Goal: Information Seeking & Learning: Learn about a topic

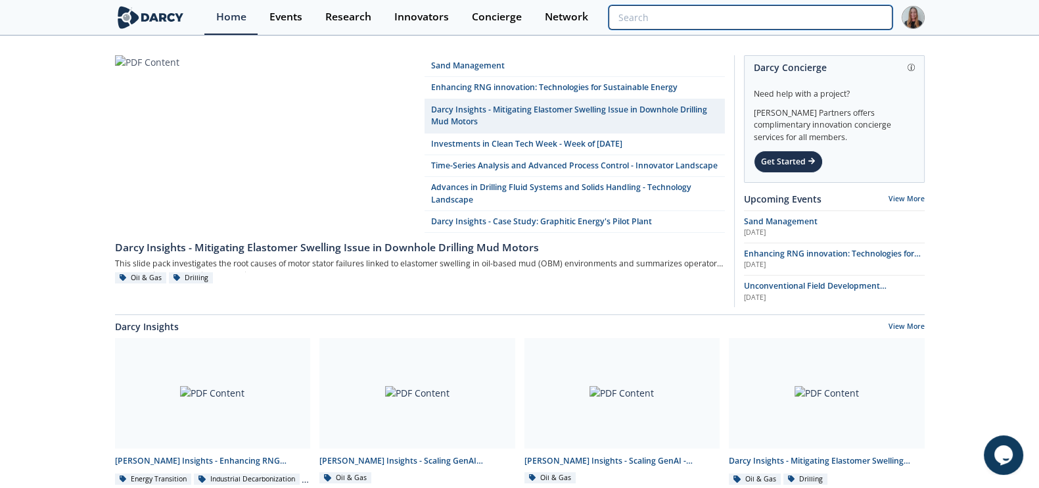
click at [856, 24] on input "search" at bounding box center [750, 17] width 283 height 24
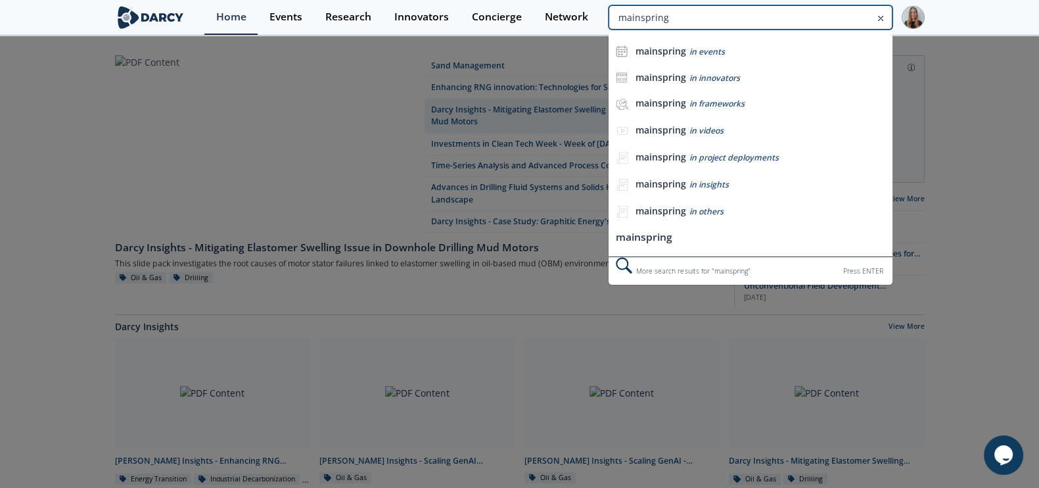
type input "mainspring"
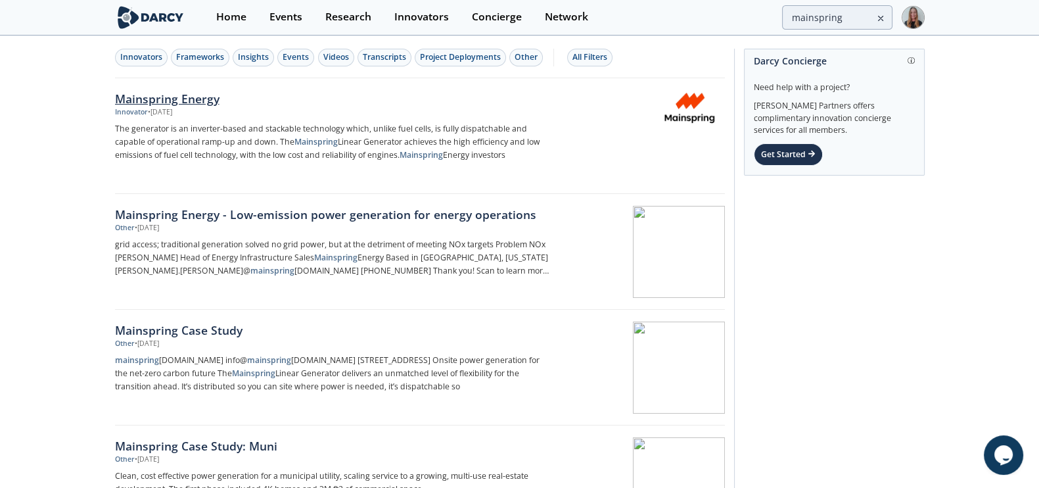
click at [131, 98] on div "Mainspring Energy" at bounding box center [332, 98] width 435 height 17
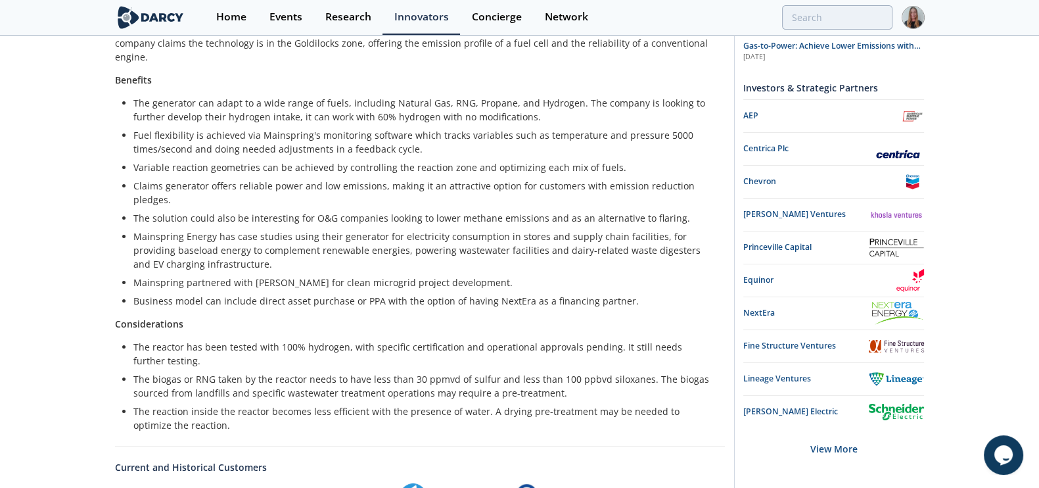
scroll to position [341, 0]
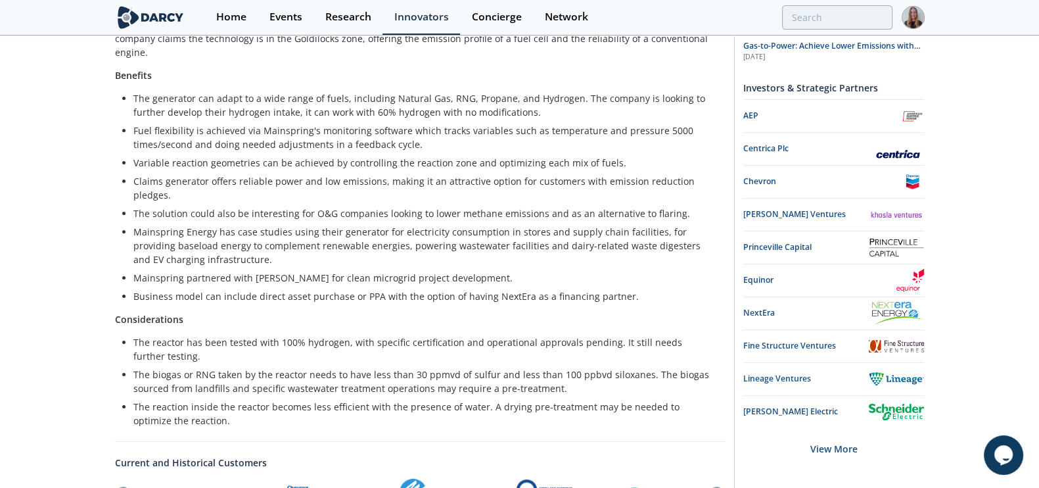
click at [410, 174] on li "Claims generator offers reliable power and low emissions, making it an attracti…" at bounding box center [424, 188] width 582 height 28
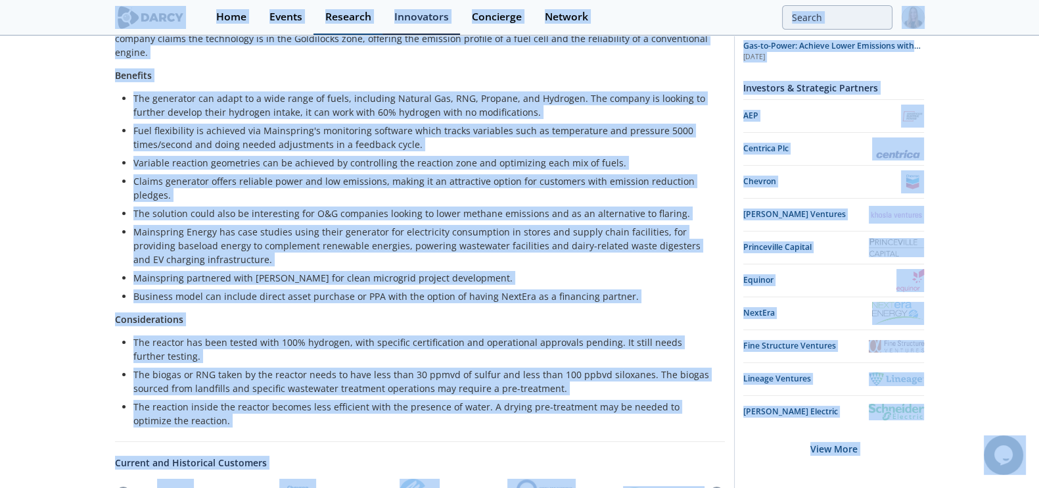
copy body "Home Events Research Innovators Concierge Network Mainspring Energy 2024 Top In…"
drag, startPoint x: 388, startPoint y: 179, endPoint x: 407, endPoint y: 173, distance: 20.0
click at [388, 206] on li "The solution could also be interesting for O&G companies looking to lower metha…" at bounding box center [424, 213] width 582 height 14
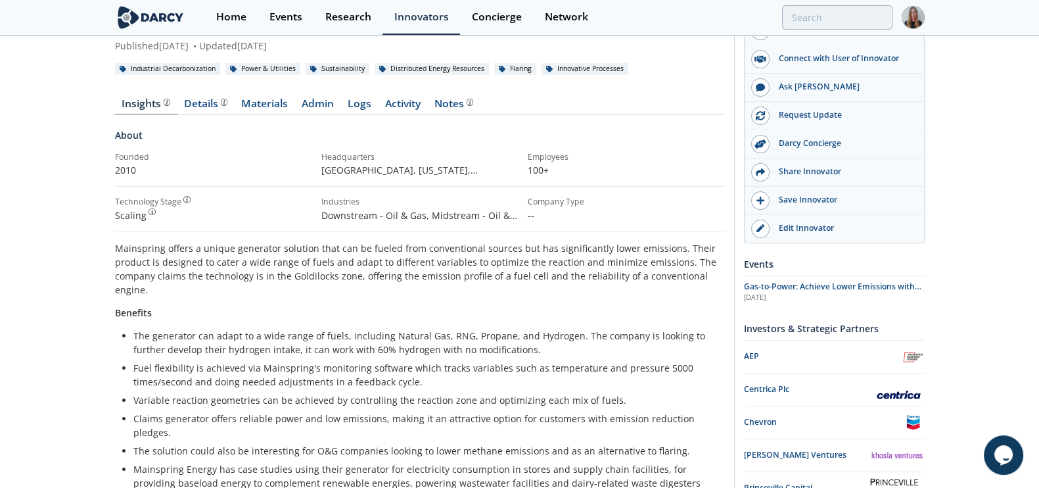
scroll to position [100, 0]
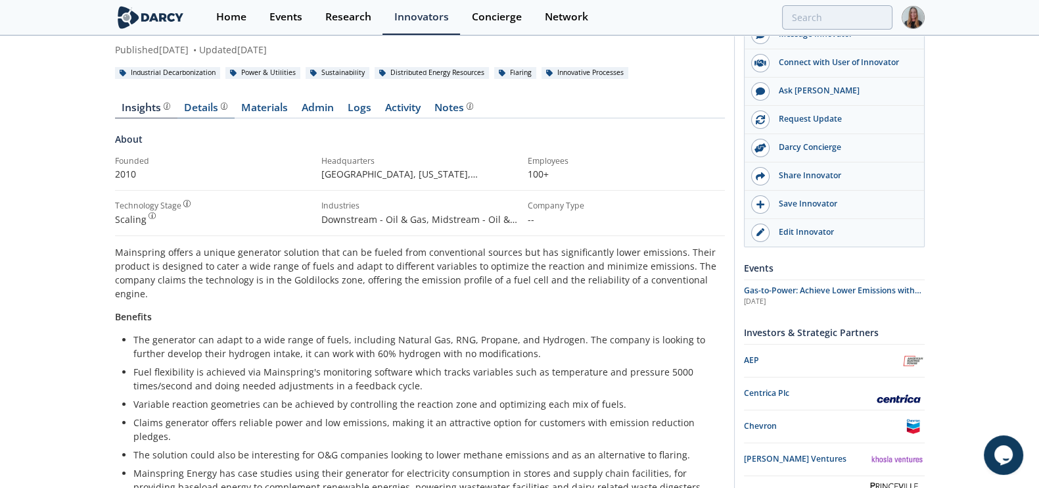
click at [197, 110] on div "Details" at bounding box center [205, 108] width 43 height 11
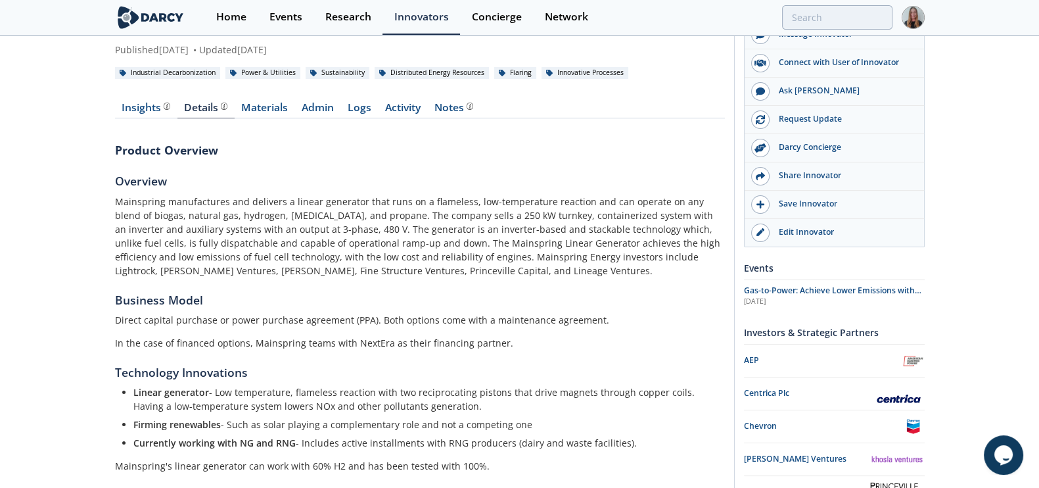
click at [226, 239] on p "Mainspring manufactures and delivers a linear generator that runs on a flameles…" at bounding box center [420, 236] width 610 height 83
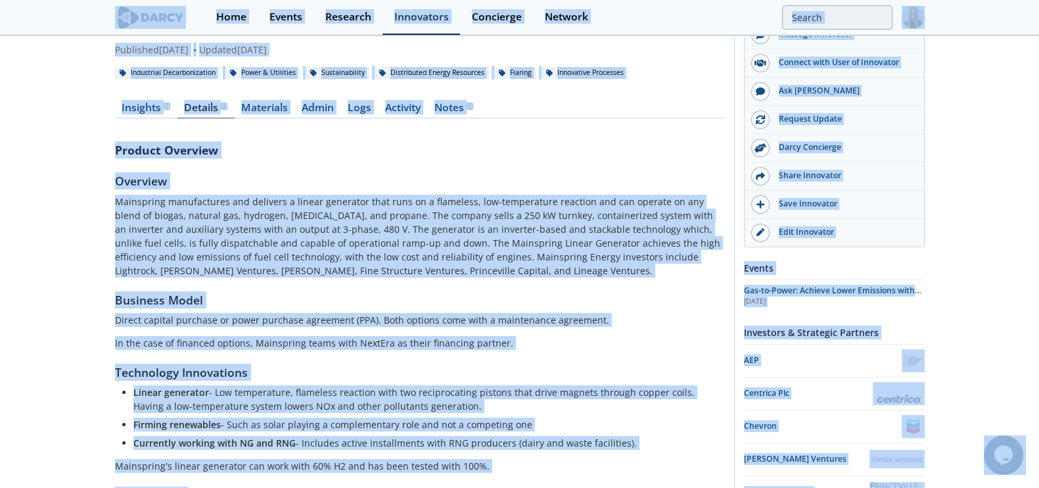
copy body "Home Events Research Innovators Concierge Network Mainspring Energy 2024 Top In…"
click at [488, 202] on p "Mainspring manufactures and delivers a linear generator that runs on a flameles…" at bounding box center [420, 236] width 610 height 83
click at [824, 288] on span "Gas-to-Power: Achieve Lower Emissions with Linear Generators & Oxy-Fuel Systems" at bounding box center [832, 296] width 177 height 23
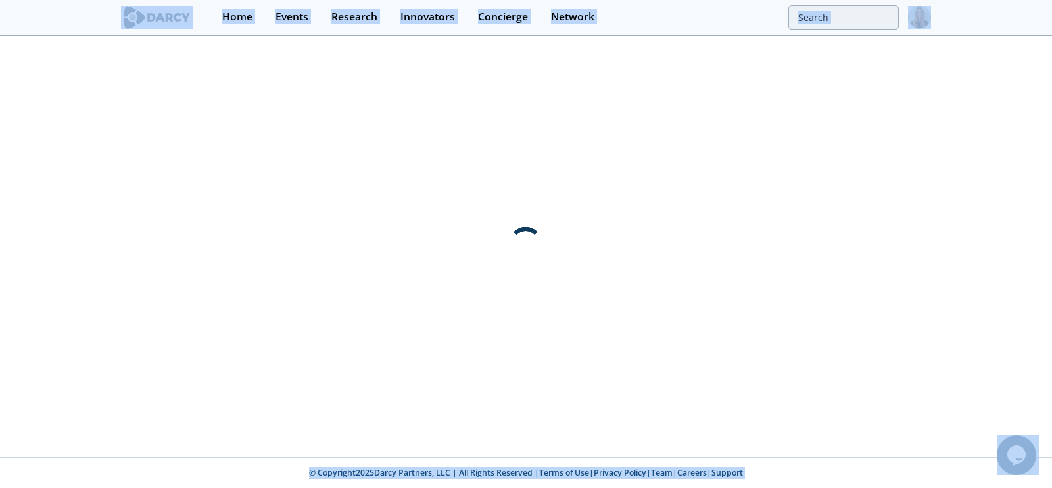
click at [526, 162] on div at bounding box center [526, 247] width 1052 height 420
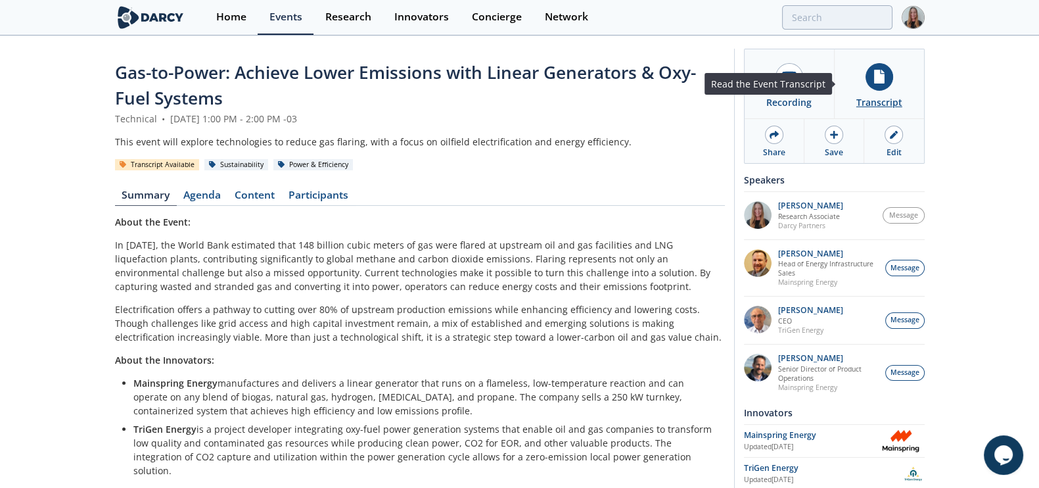
click at [867, 70] on div at bounding box center [880, 77] width 28 height 28
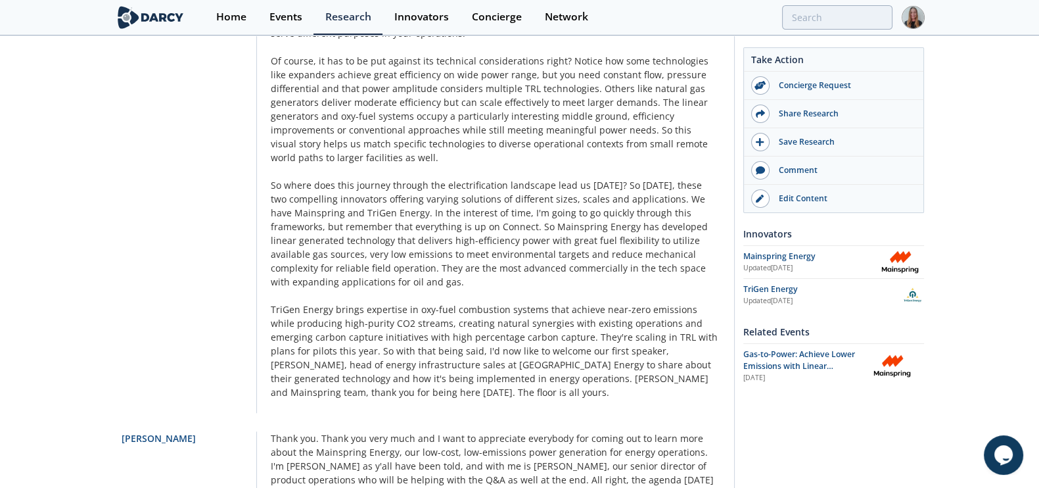
scroll to position [1731, 0]
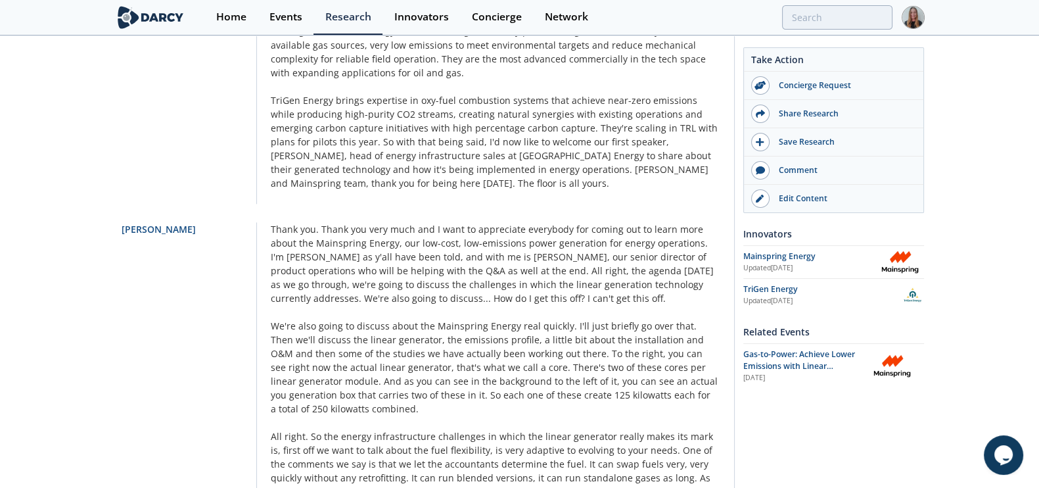
drag, startPoint x: 319, startPoint y: 250, endPoint x: 365, endPoint y: 148, distance: 111.8
drag, startPoint x: 352, startPoint y: 128, endPoint x: 459, endPoint y: 311, distance: 212.4
drag, startPoint x: 91, startPoint y: 140, endPoint x: 62, endPoint y: 197, distance: 63.2
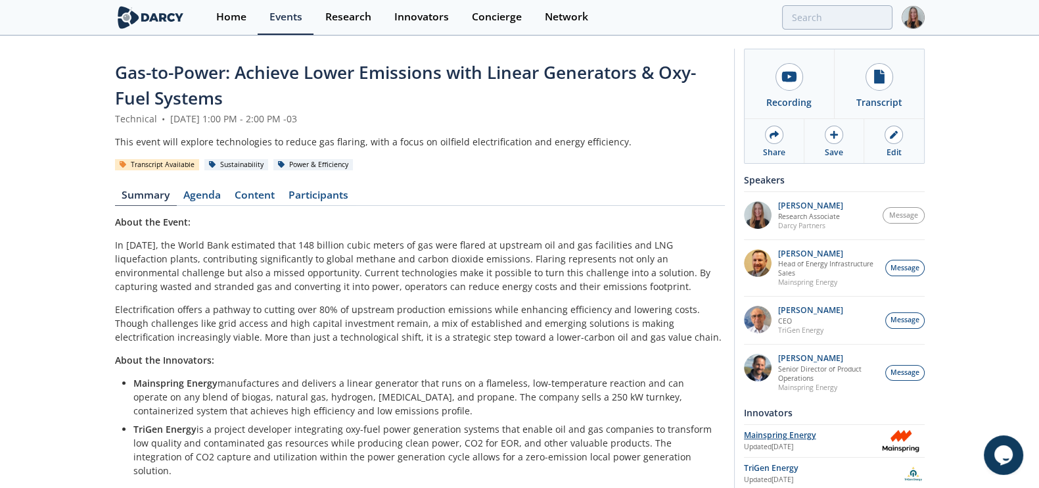
click at [751, 435] on div "Mainspring Energy" at bounding box center [810, 435] width 133 height 12
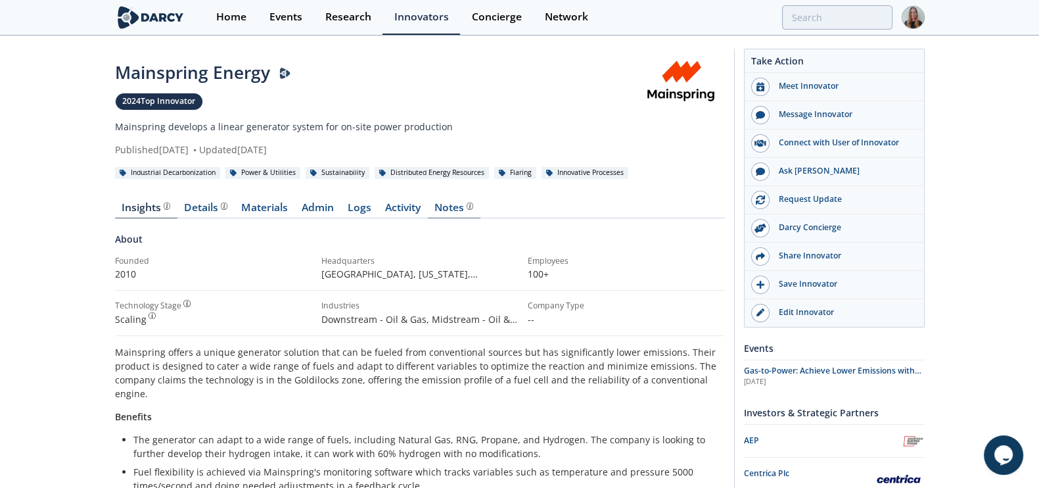
click at [442, 208] on div "Notes" at bounding box center [453, 207] width 39 height 11
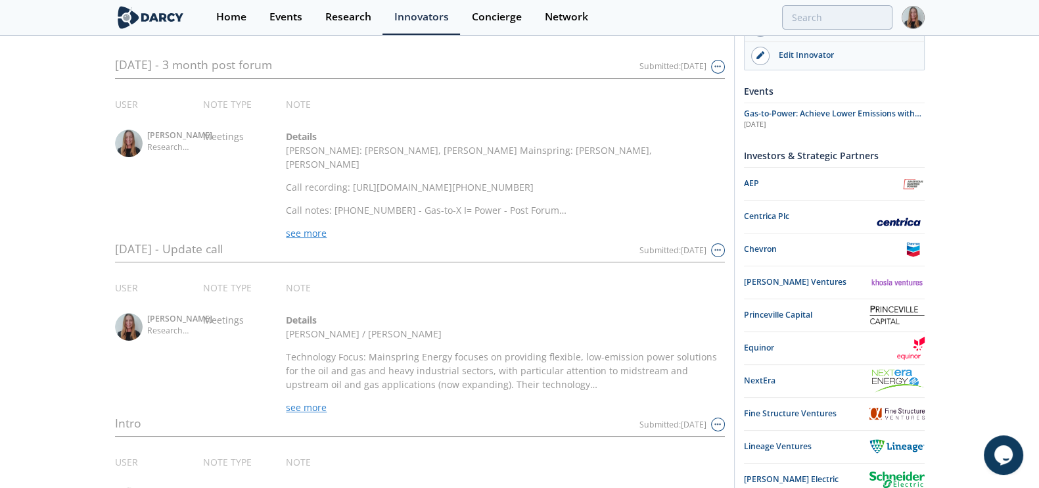
scroll to position [256, 0]
click at [306, 407] on span "see more" at bounding box center [306, 408] width 41 height 12
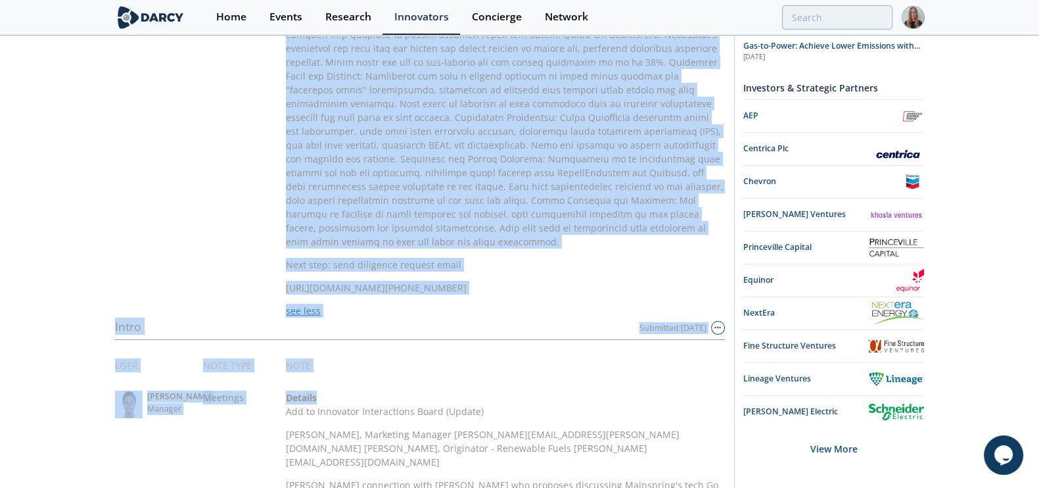
scroll to position [671, 0]
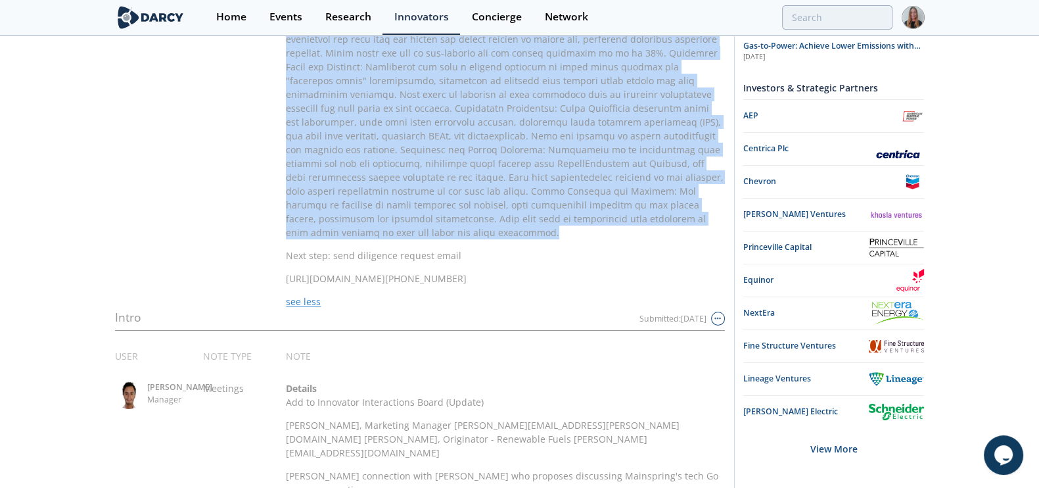
drag, startPoint x: 286, startPoint y: 320, endPoint x: 521, endPoint y: 218, distance: 256.4
click at [521, 218] on div "Note Details Robert Stalnaker / Tim Staley Next step: send diligence request em…" at bounding box center [505, 78] width 438 height 460
copy div "Details Robert Stalnaker / Tim Staley Technology Focus: Mainspring Energy focus…"
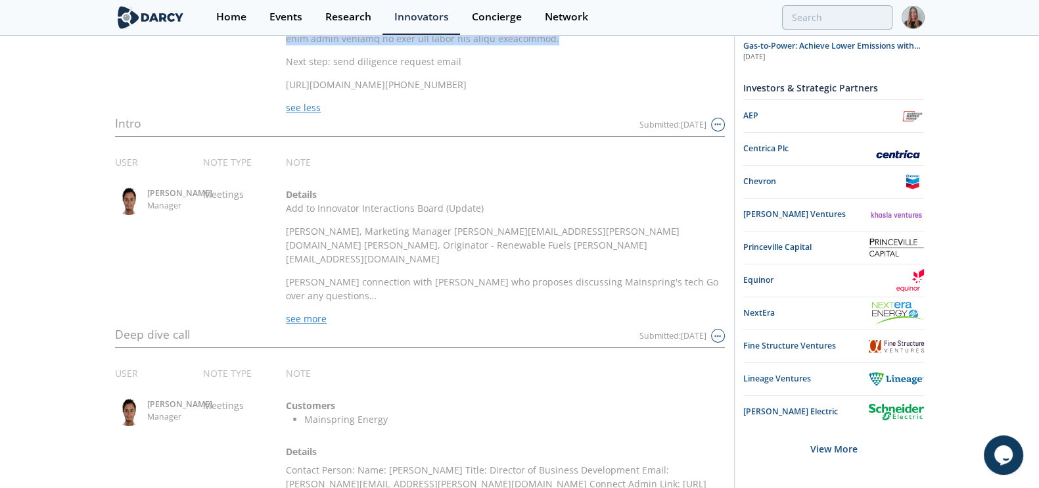
scroll to position [923, 0]
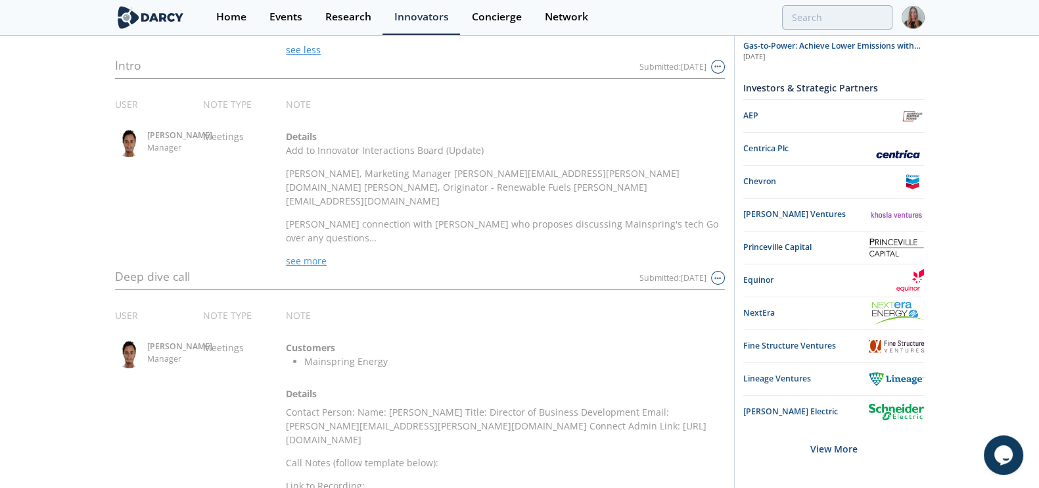
click at [316, 254] on span "see more" at bounding box center [306, 260] width 41 height 12
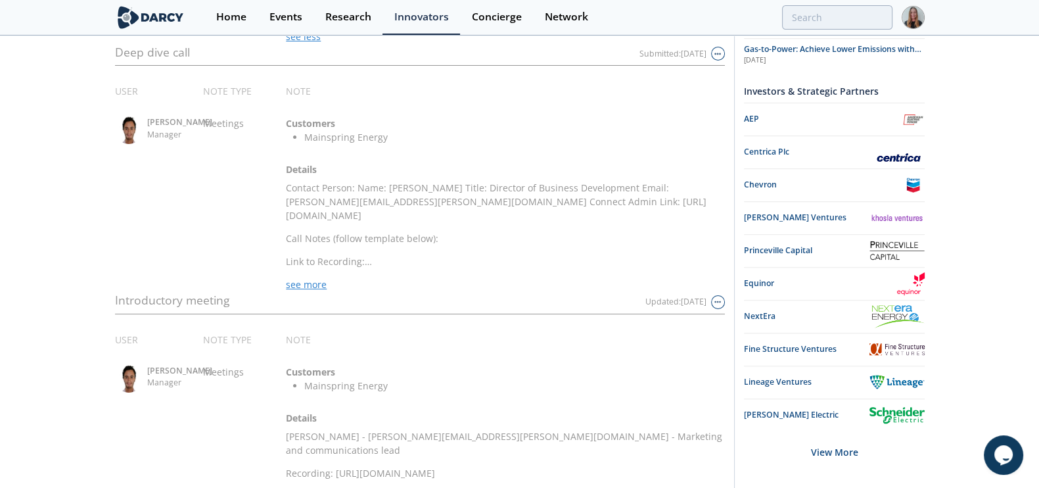
scroll to position [1206, 0]
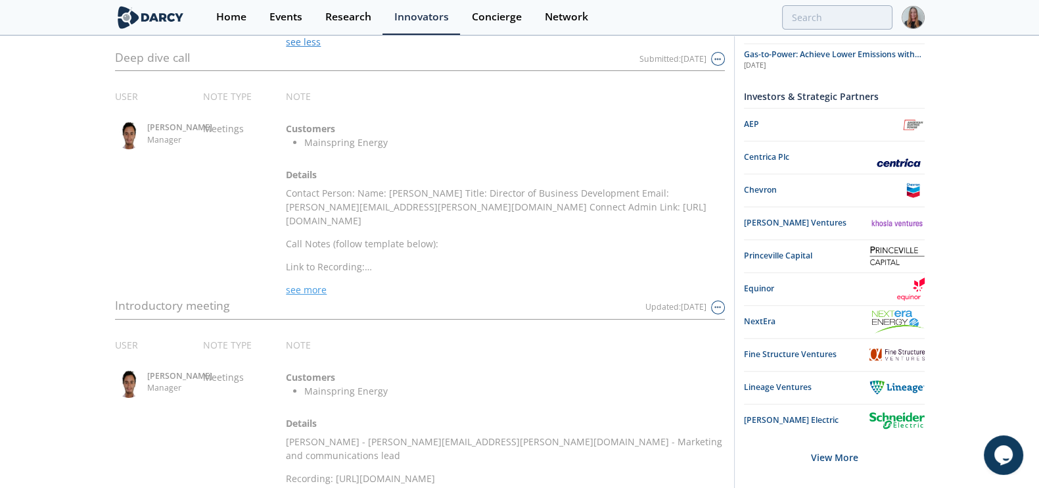
click at [306, 283] on span "see more" at bounding box center [306, 289] width 41 height 12
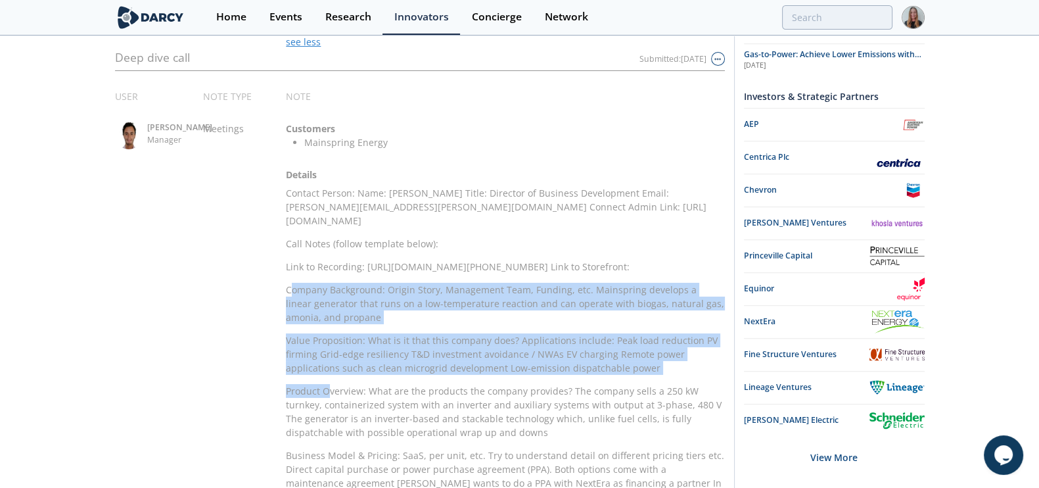
drag, startPoint x: 292, startPoint y: 283, endPoint x: 329, endPoint y: 377, distance: 100.9
click at [292, 314] on p "Company Background: Origin Story, Management Team, Funding, etc. Mainspring dev…" at bounding box center [505, 303] width 438 height 41
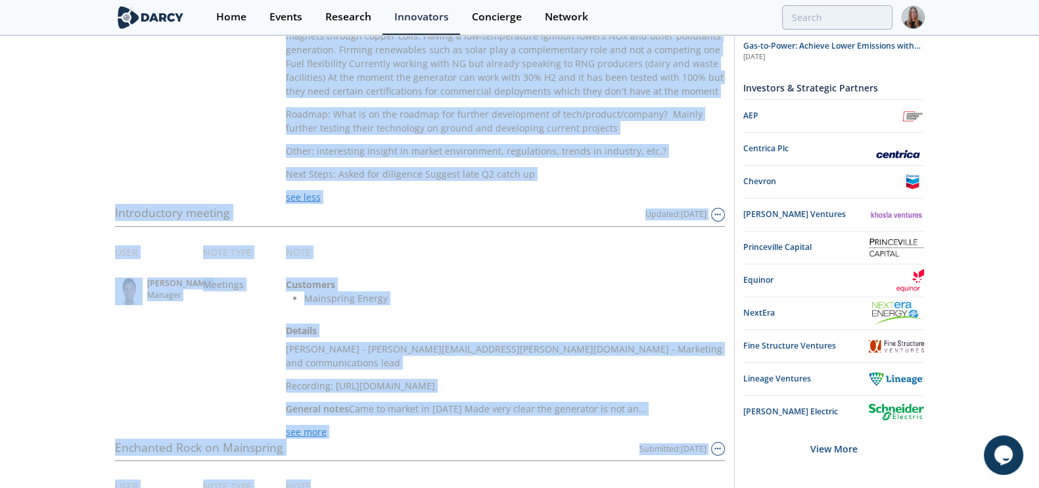
scroll to position [1958, 0]
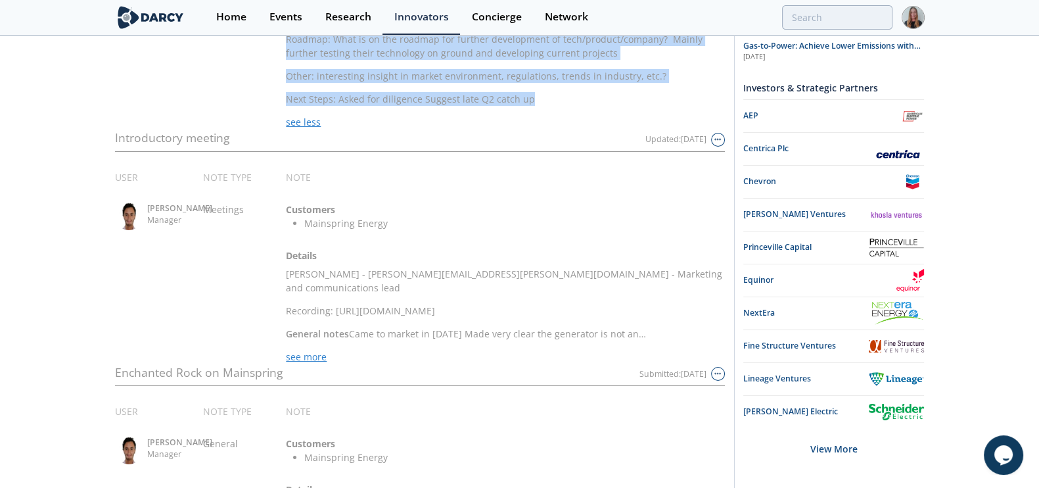
drag, startPoint x: 286, startPoint y: 287, endPoint x: 574, endPoint y: 91, distance: 349.1
copy div "Company Background: Origin Story, Management Team, Funding, etc. Mainspring dev…"
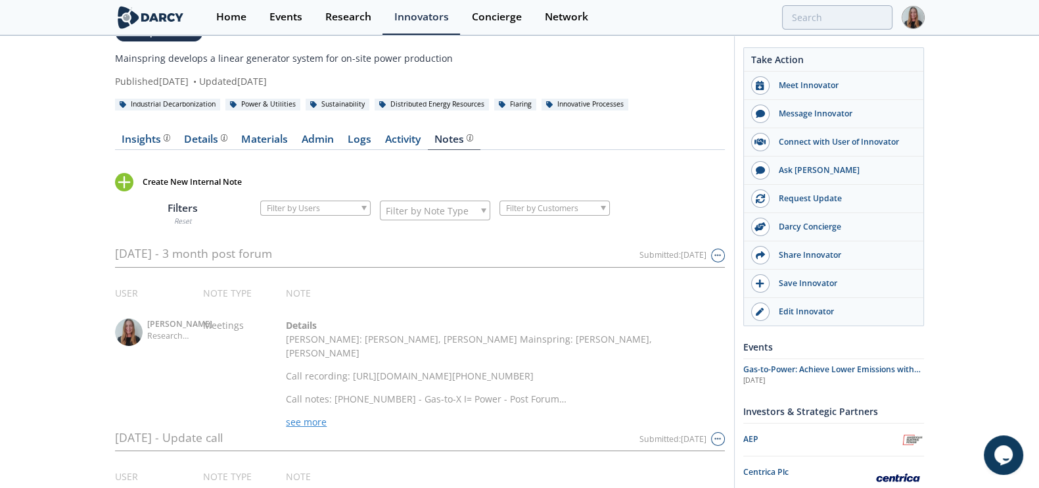
scroll to position [0, 0]
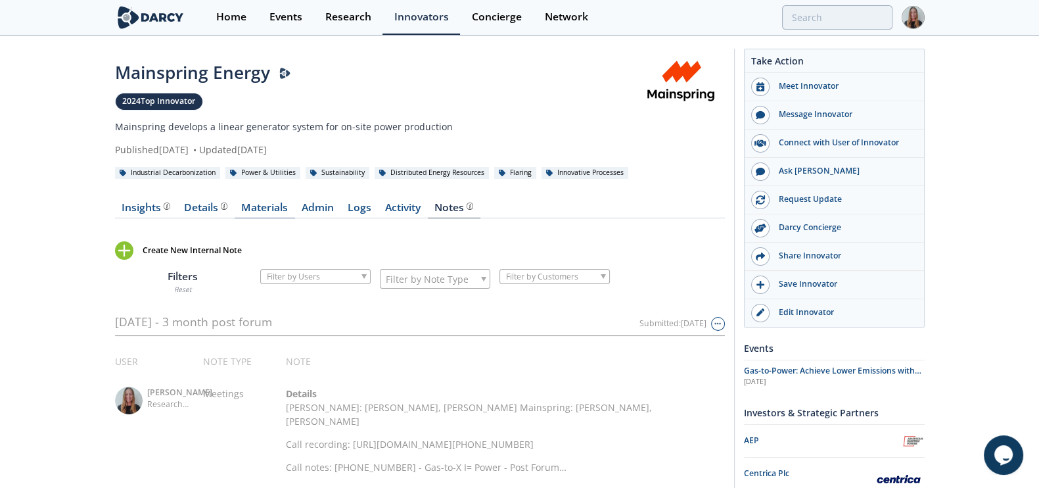
click at [266, 209] on link "Materials" at bounding box center [265, 210] width 60 height 16
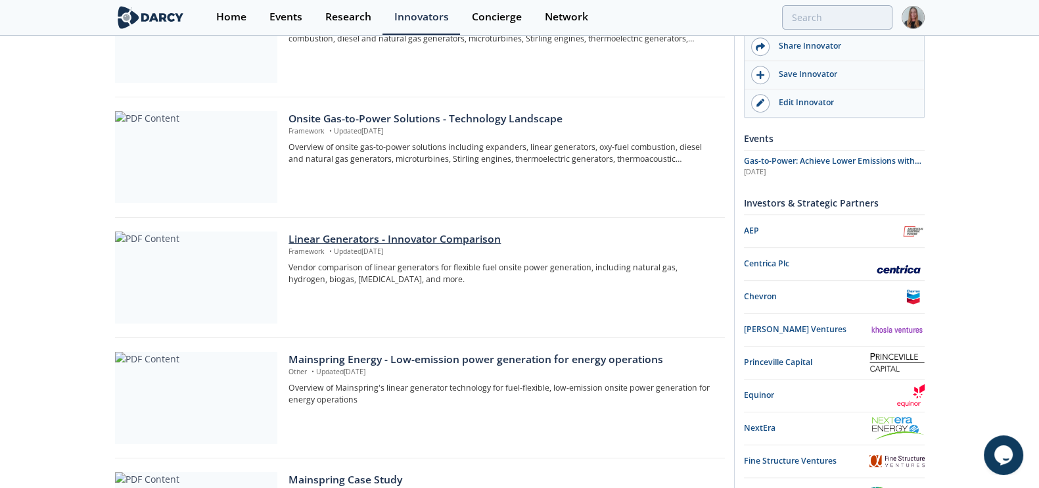
scroll to position [781, 0]
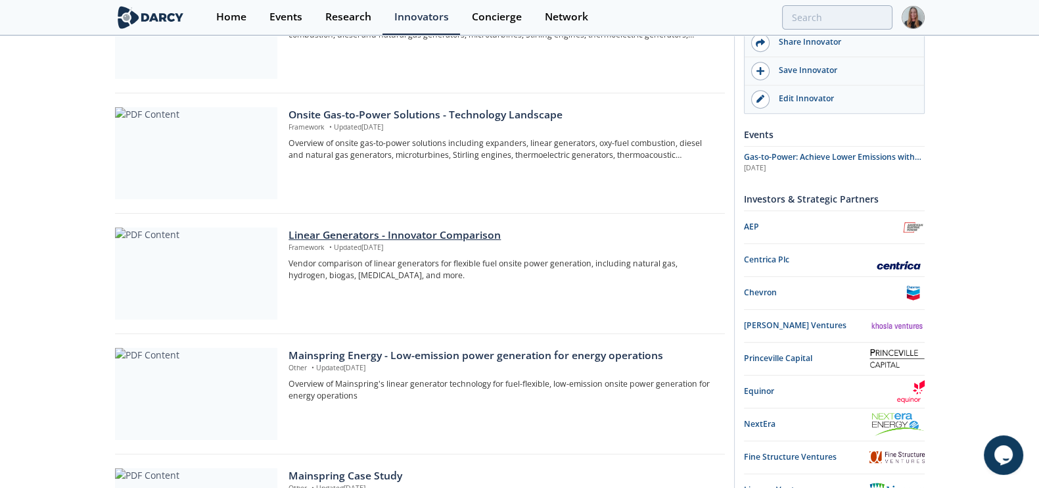
click at [203, 271] on div at bounding box center [196, 273] width 162 height 92
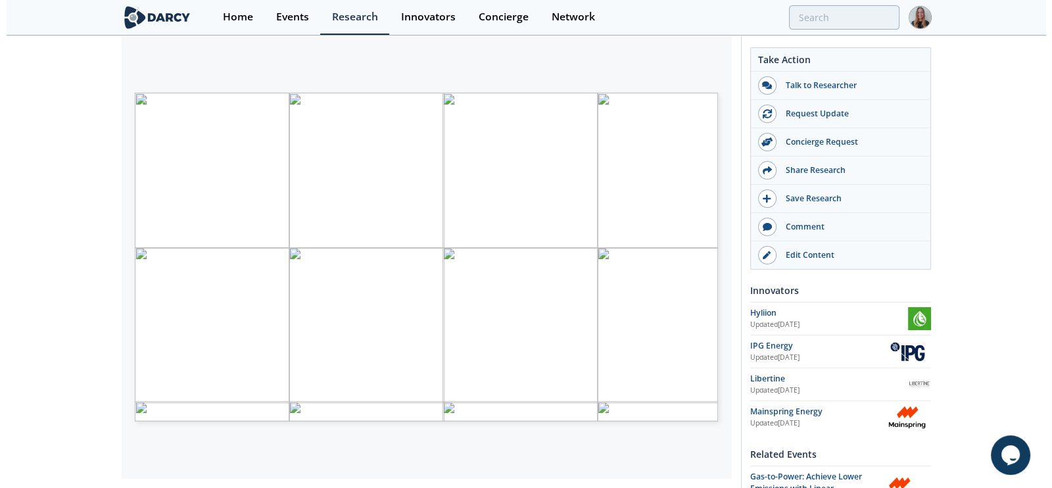
scroll to position [177, 0]
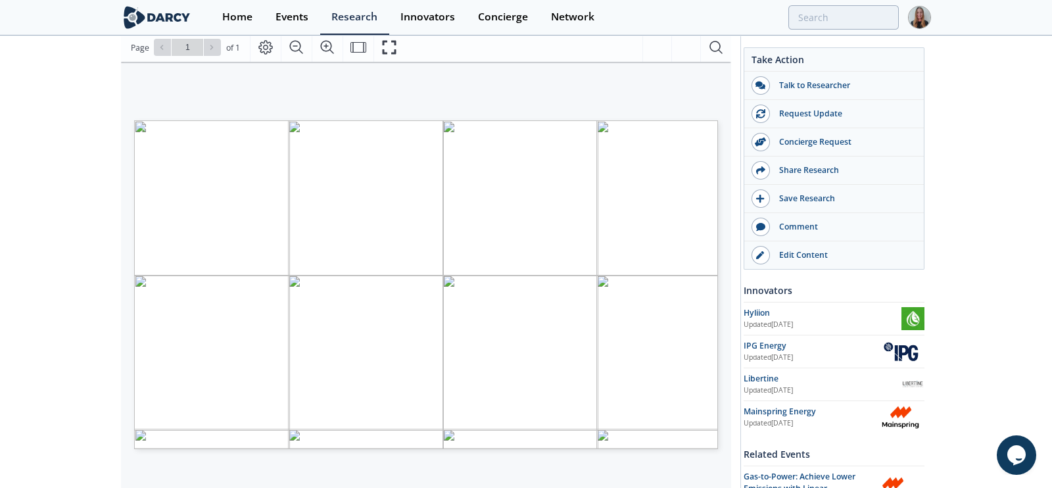
click at [385, 37] on button "Fullscreen" at bounding box center [388, 47] width 31 height 29
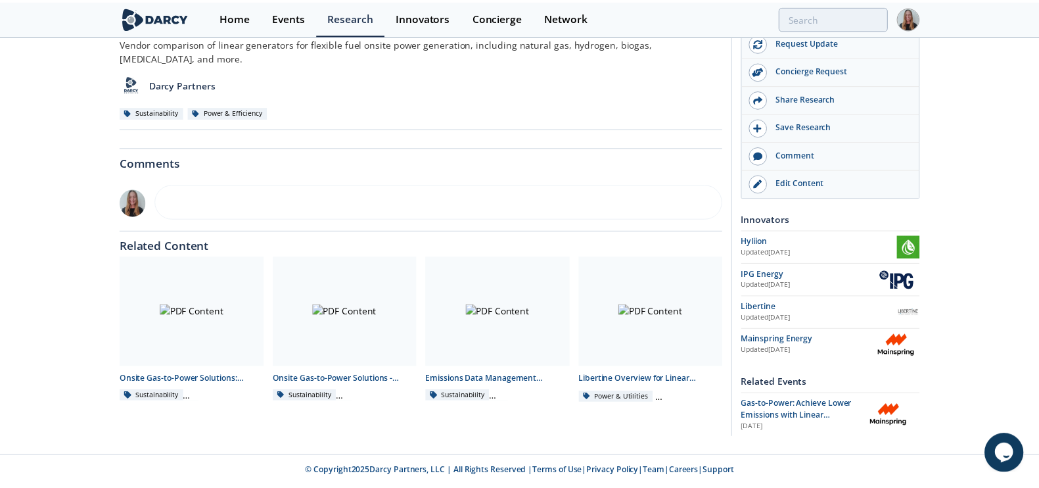
scroll to position [0, 0]
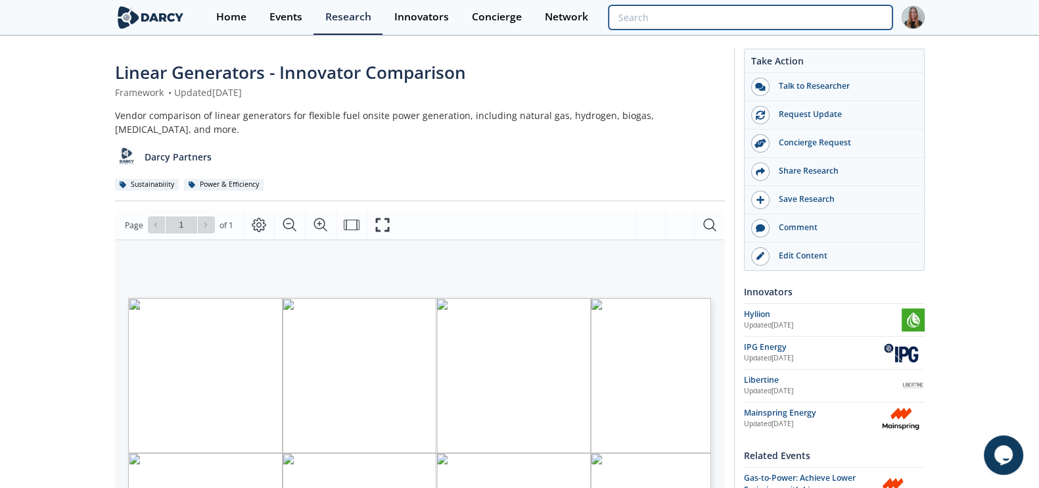
click at [838, 26] on input "search" at bounding box center [750, 17] width 283 height 24
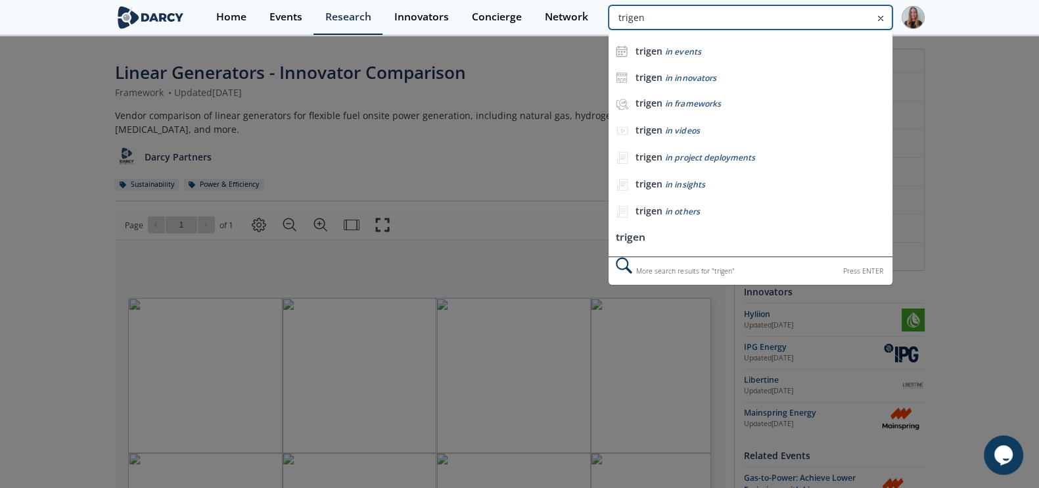
type input "trigen"
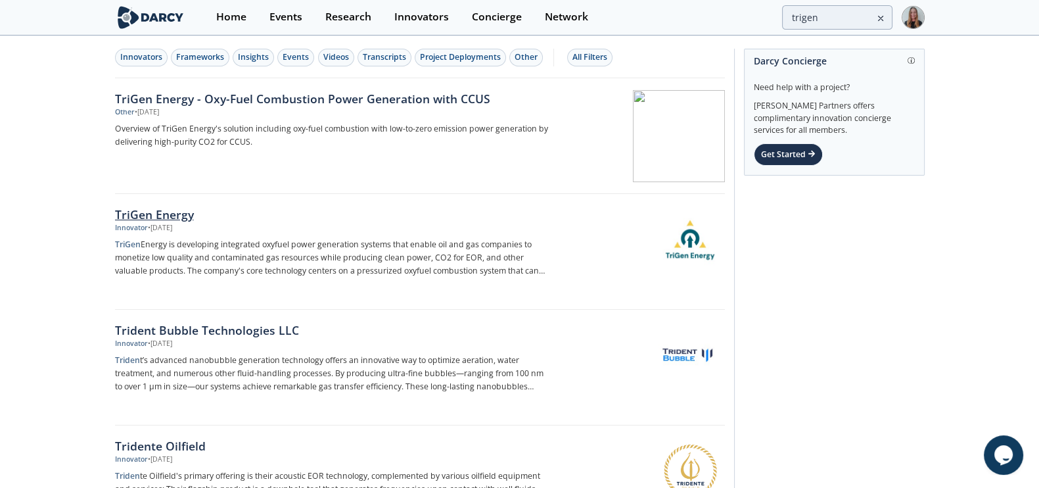
click at [176, 202] on link "TriGen Energy Innovator • Feb 20, 2025 TriGen Energy is developing integrated o…" at bounding box center [420, 252] width 610 height 116
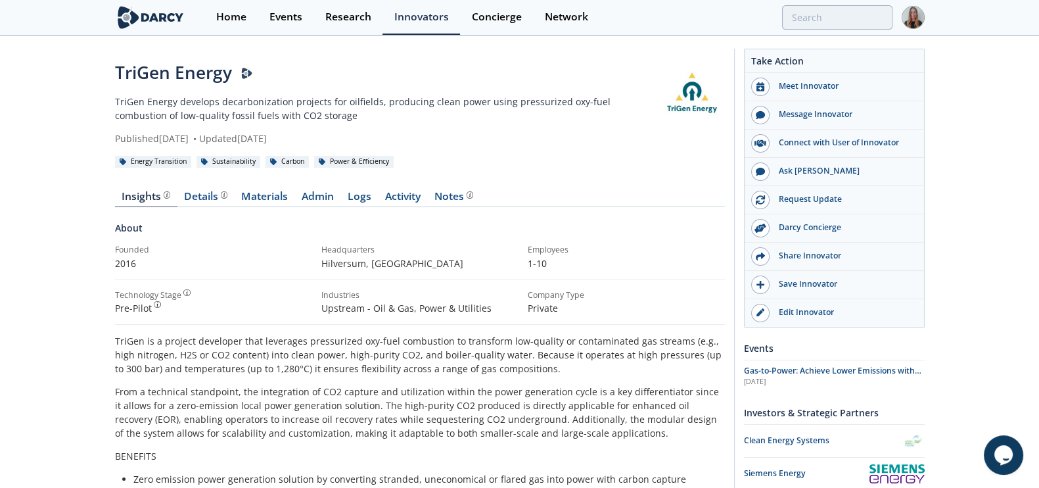
click at [188, 329] on div "About Founded 2016 Headquarters Hilversum , Netherlands Employees 1-10 Technolo…" at bounding box center [420, 452] width 610 height 463
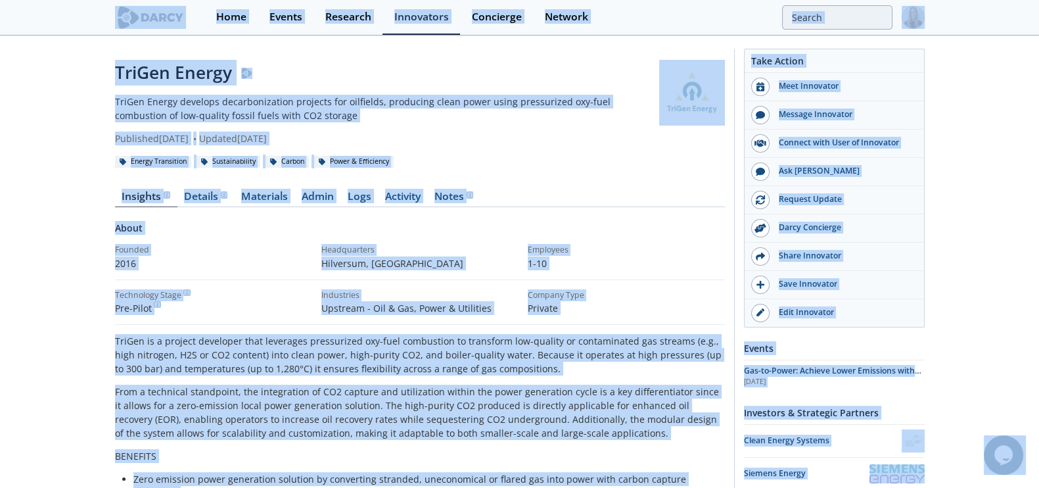
copy body "Home Events Research Innovators Concierge Network TriGen Energy TriGen Energy d…"
click at [205, 201] on div "Details" at bounding box center [205, 196] width 43 height 11
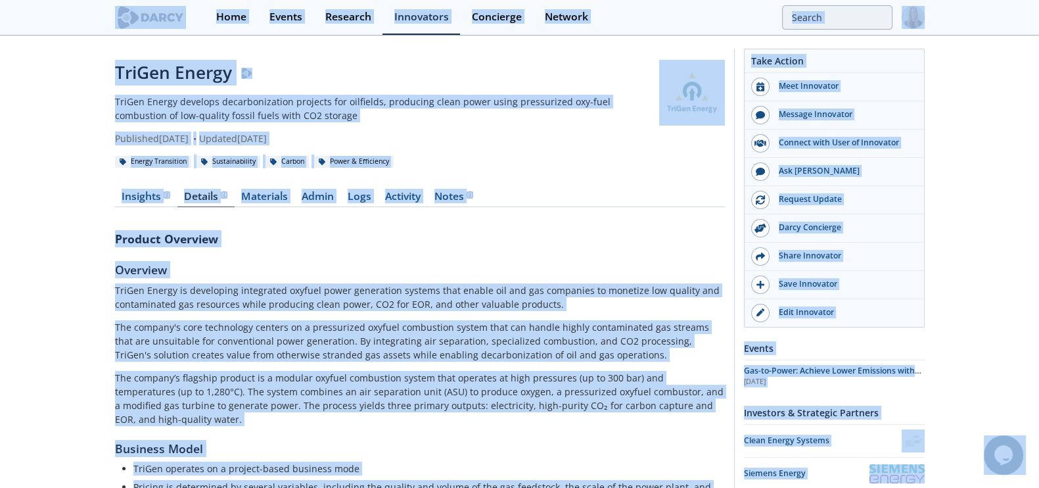
click at [595, 275] on h5 "Overview" at bounding box center [420, 269] width 610 height 17
click at [247, 197] on link "Materials" at bounding box center [265, 199] width 60 height 16
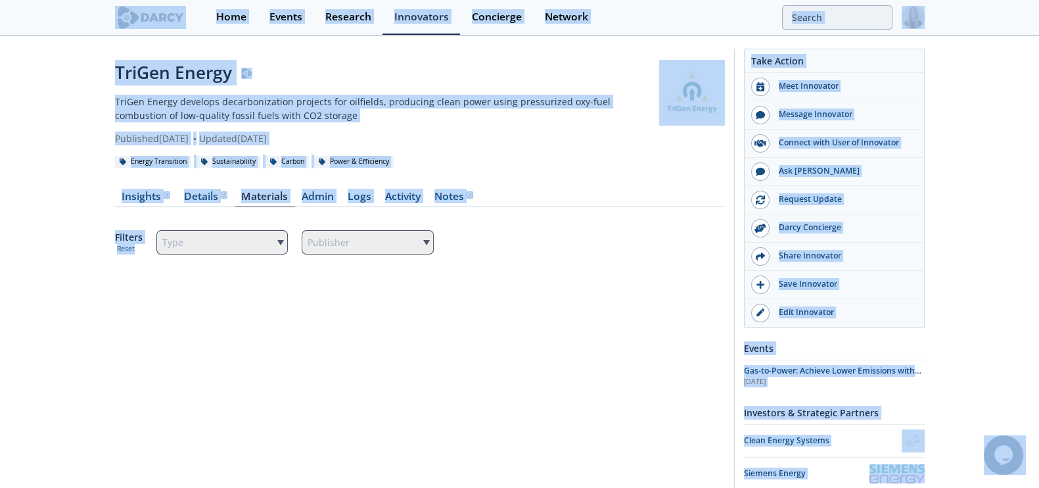
click at [1012, 68] on div "TriGen Energy TriGen Energy develops decarbonization projects for oilfields, pr…" at bounding box center [519, 272] width 1039 height 471
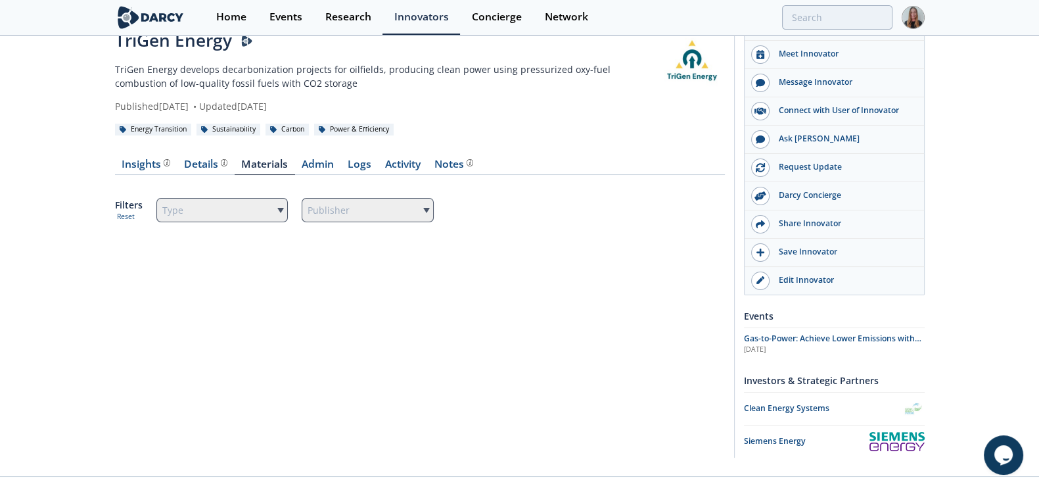
scroll to position [49, 0]
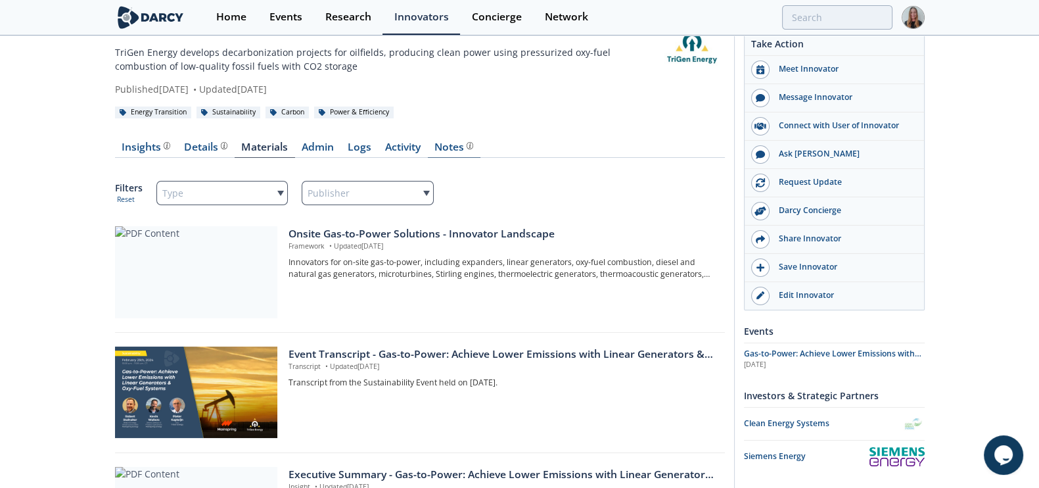
click at [471, 152] on link "Notes" at bounding box center [454, 150] width 53 height 16
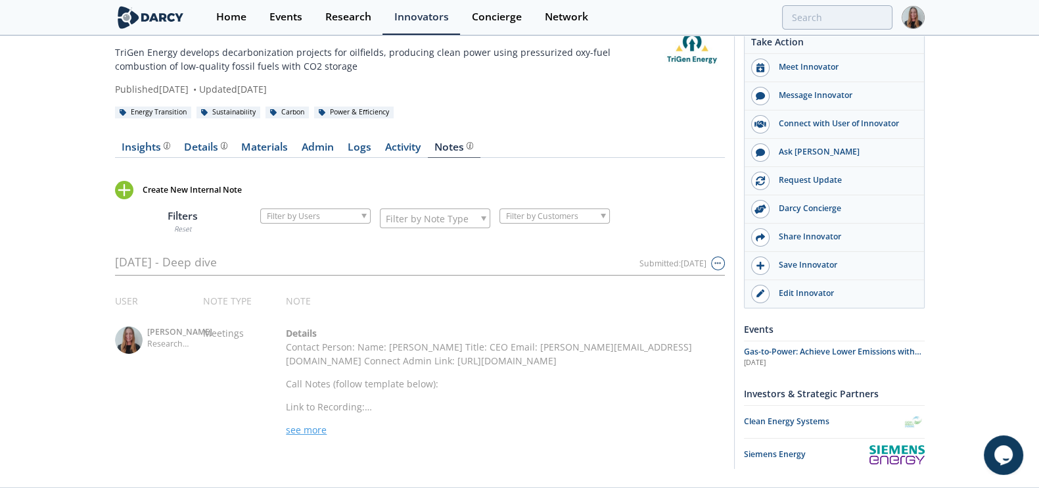
click at [306, 428] on span "see more" at bounding box center [306, 429] width 41 height 12
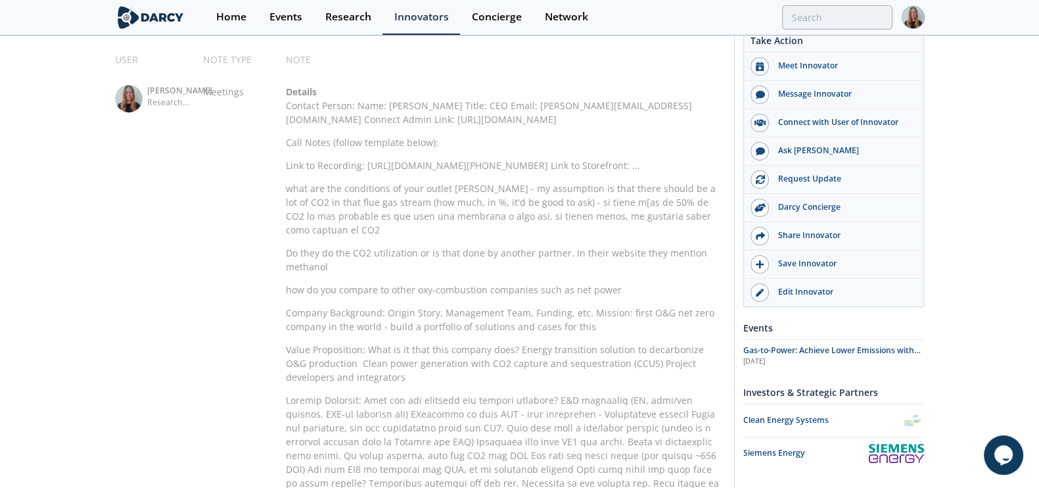
scroll to position [325, 0]
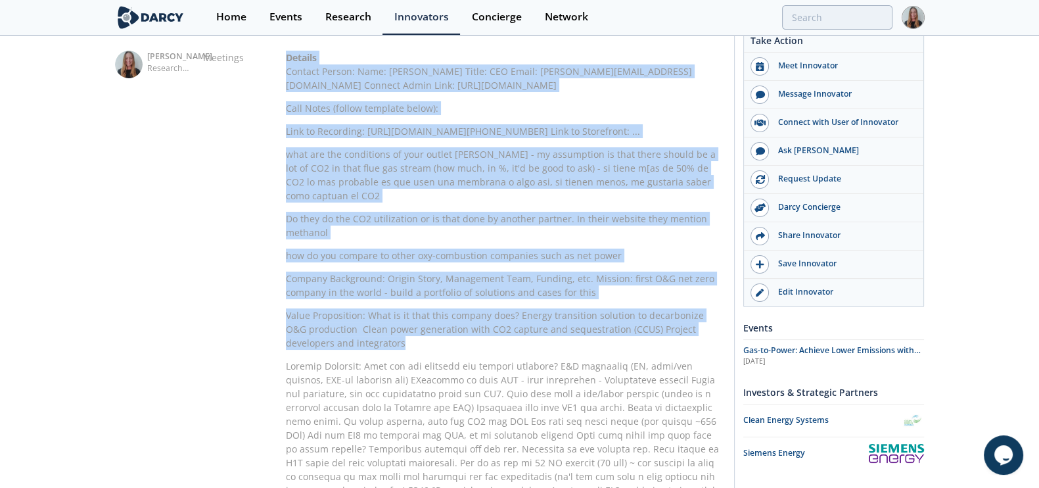
drag, startPoint x: 281, startPoint y: 168, endPoint x: 367, endPoint y: 311, distance: 167.2
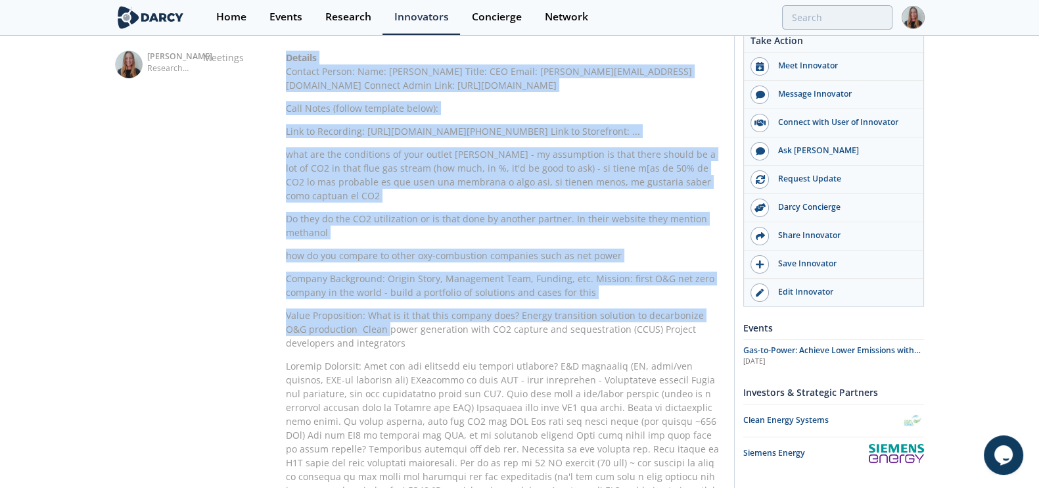
click at [367, 291] on p "Company Background: Origin Story, Management Team, Funding, etc. Mission: first…" at bounding box center [505, 285] width 438 height 28
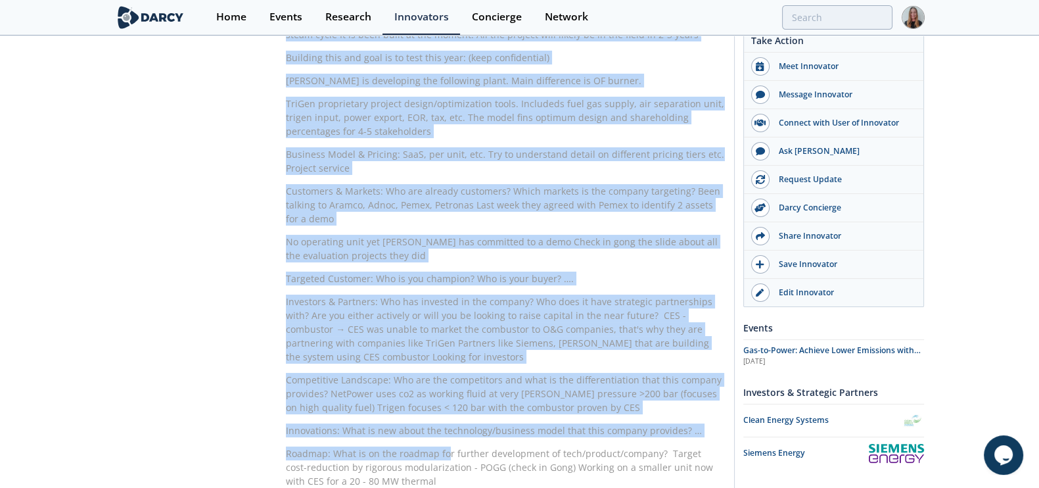
scroll to position [1182, 0]
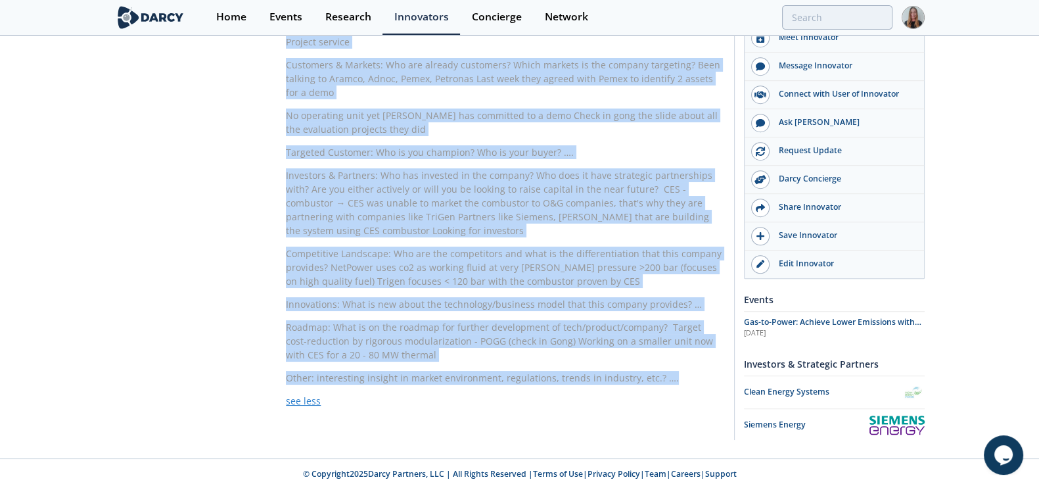
drag, startPoint x: 289, startPoint y: 164, endPoint x: 677, endPoint y: 377, distance: 442.7
copy div "what are the conditions of your outlet gass - my assumption is that there shoul…"
click at [862, 25] on input "search" at bounding box center [750, 17] width 283 height 24
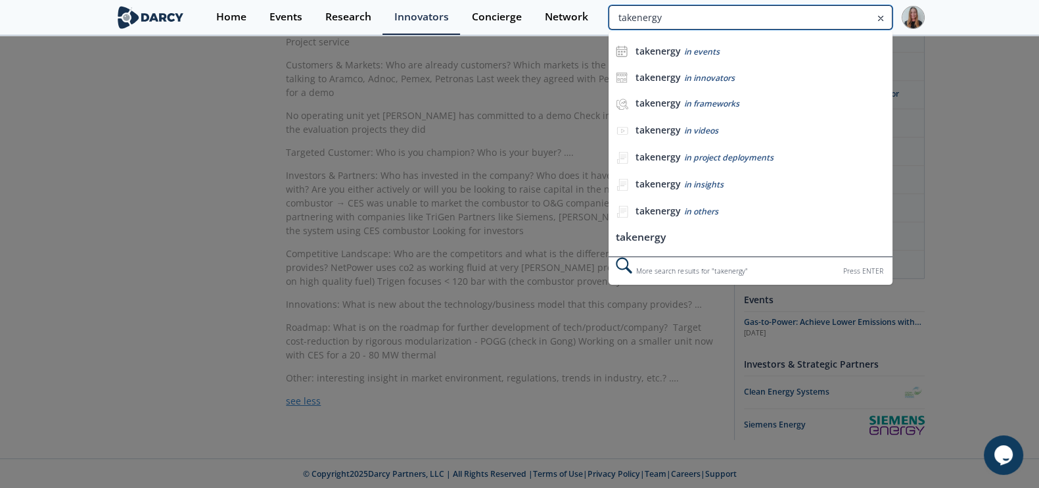
type input "takenergy"
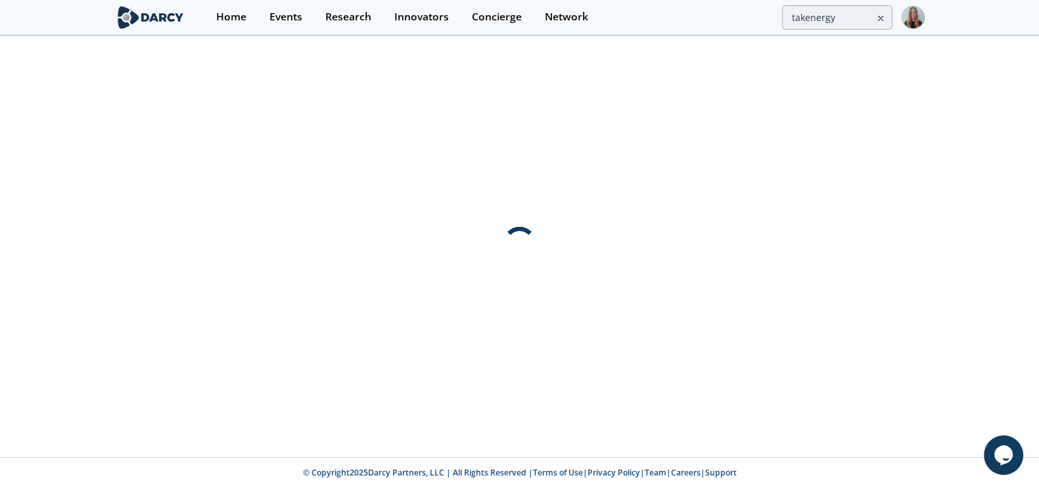
scroll to position [0, 0]
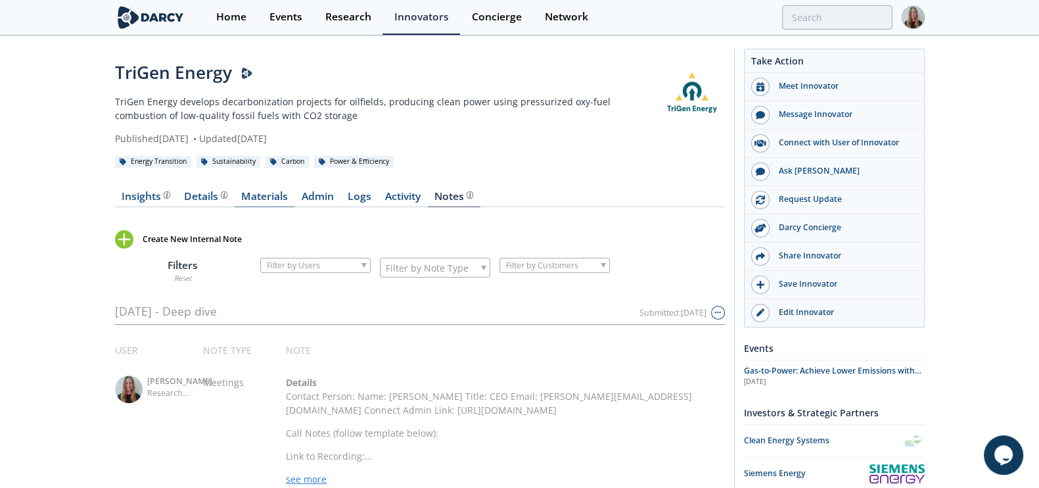
click at [282, 195] on link "Materials" at bounding box center [265, 199] width 60 height 16
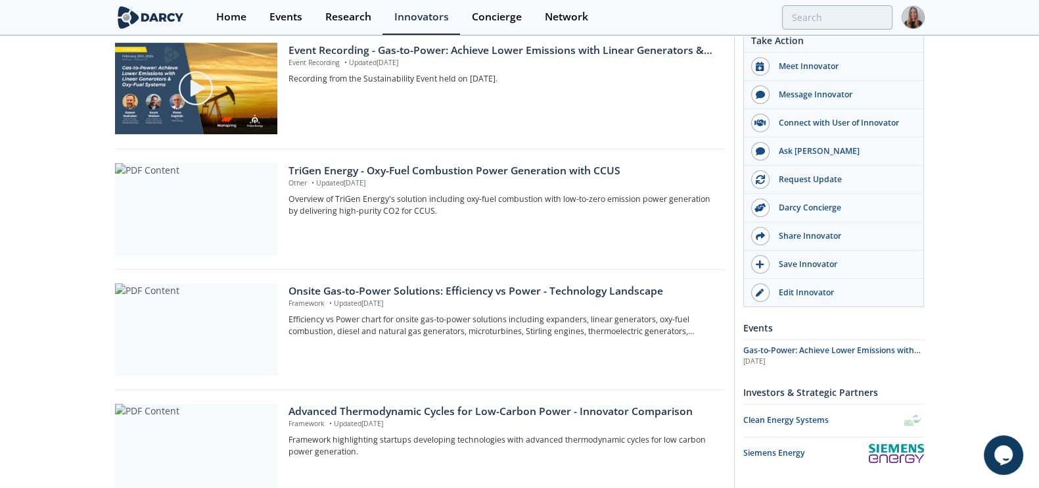
scroll to position [790, 0]
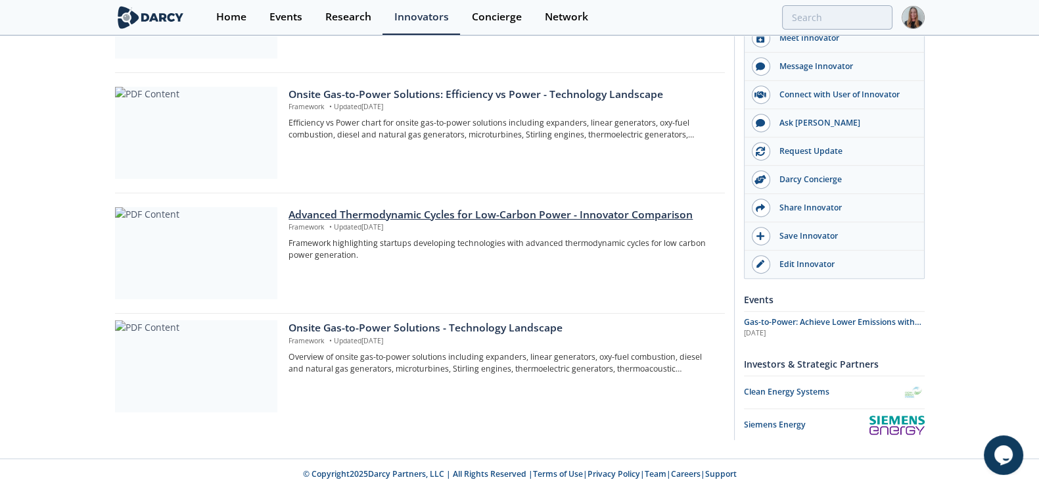
click at [534, 210] on div "Advanced Thermodynamic Cycles for Low-Carbon Power - Innovator Comparison" at bounding box center [502, 215] width 427 height 16
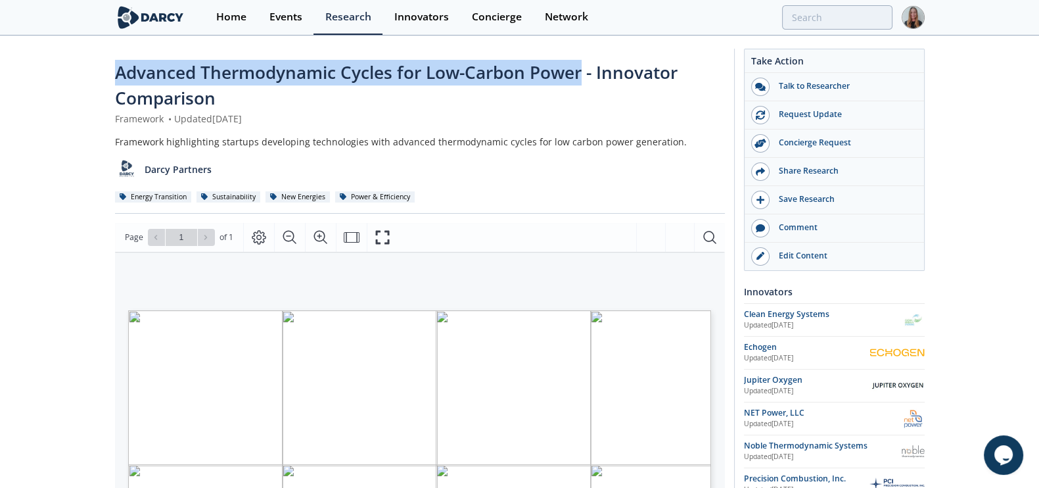
drag, startPoint x: 131, startPoint y: 74, endPoint x: 583, endPoint y: 78, distance: 451.6
click at [583, 78] on span "Advanced Thermodynamic Cycles for Low-Carbon Power - Innovator Comparison" at bounding box center [396, 84] width 563 height 49
click at [231, 74] on span "Advanced Thermodynamic Cycles for Low-Carbon Power - Innovator Comparison" at bounding box center [396, 84] width 563 height 49
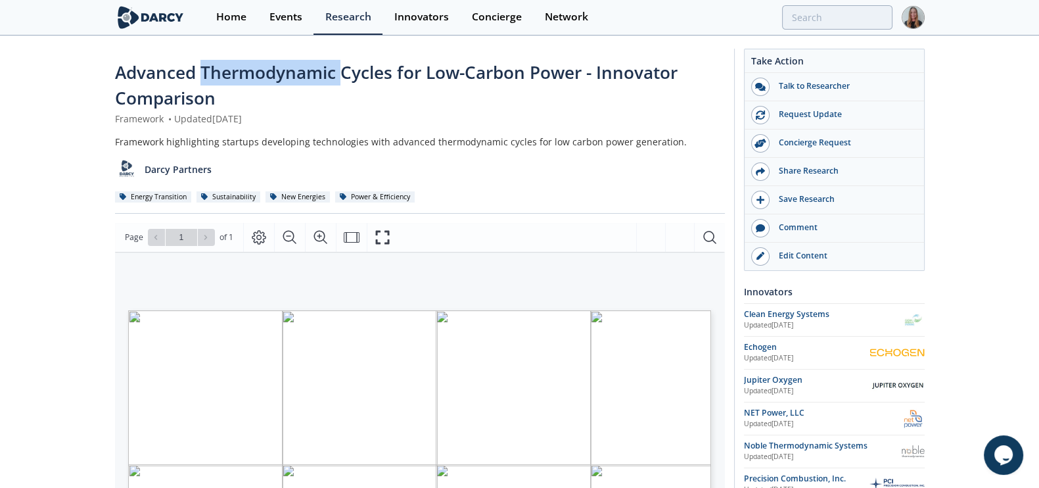
click at [231, 74] on span "Advanced Thermodynamic Cycles for Low-Carbon Power - Innovator Comparison" at bounding box center [396, 84] width 563 height 49
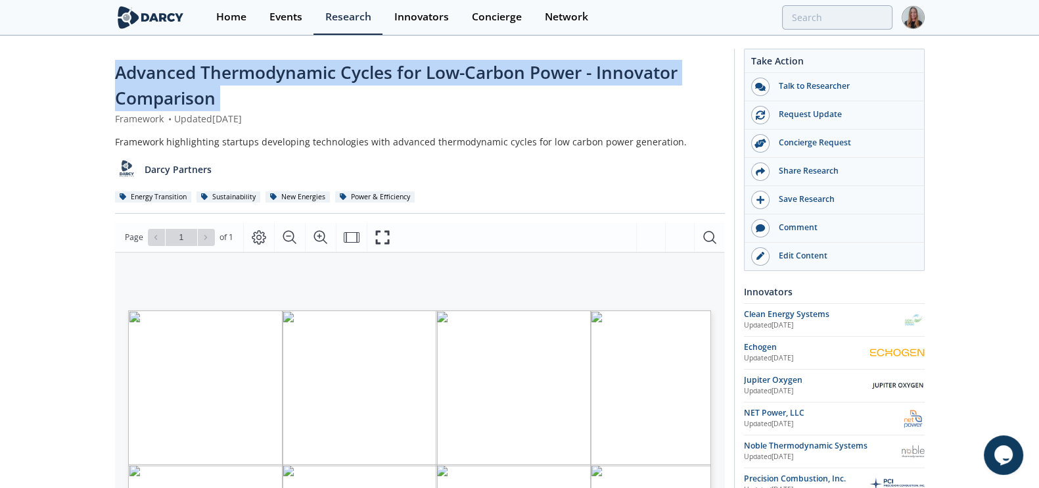
click at [231, 74] on span "Advanced Thermodynamic Cycles for Low-Carbon Power - Innovator Comparison" at bounding box center [396, 84] width 563 height 49
click at [137, 70] on span "Advanced Thermodynamic Cycles for Low-Carbon Power - Innovator Comparison" at bounding box center [396, 84] width 563 height 49
drag, startPoint x: 122, startPoint y: 70, endPoint x: 476, endPoint y: 91, distance: 354.8
click at [476, 91] on div "Advanced Thermodynamic Cycles for Low-Carbon Power - Innovator Comparison" at bounding box center [420, 86] width 610 height 52
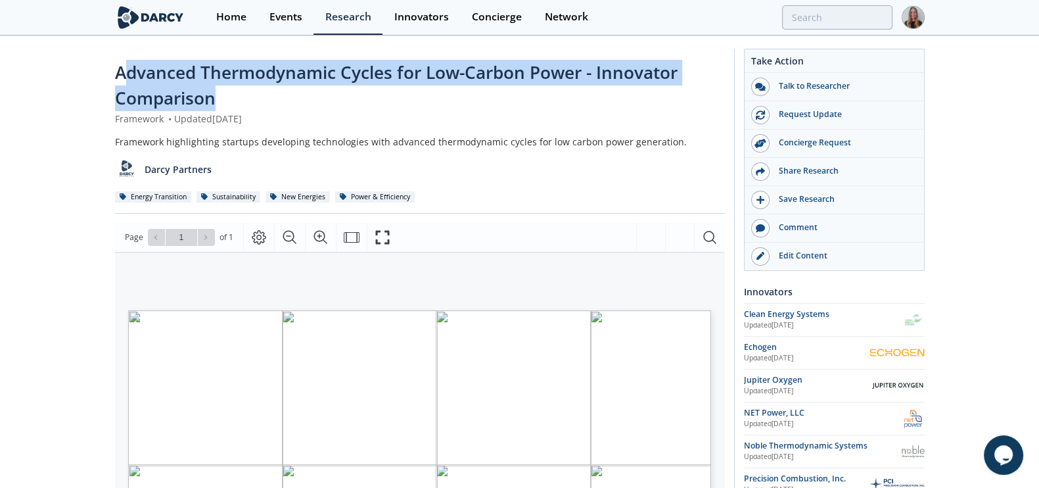
click at [615, 74] on span "Advanced Thermodynamic Cycles for Low-Carbon Power - Innovator Comparison" at bounding box center [396, 84] width 563 height 49
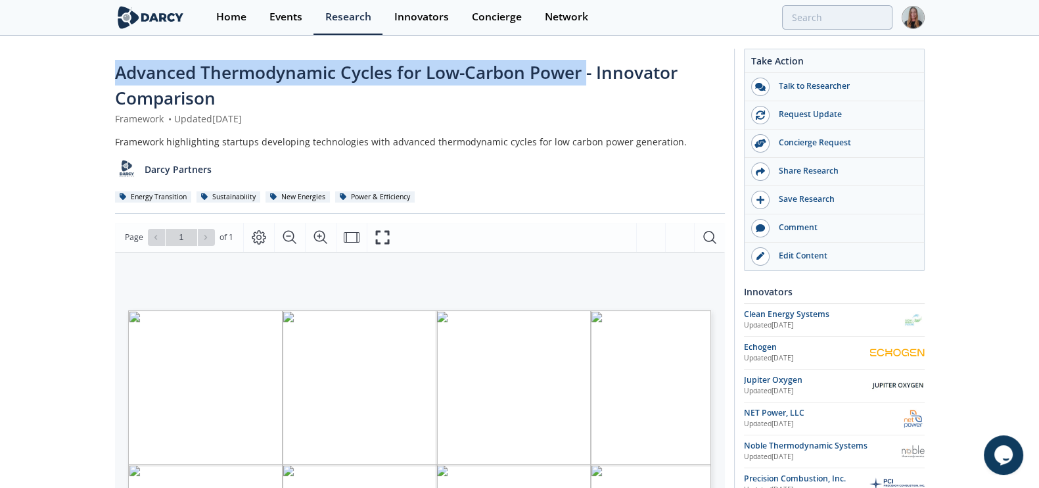
drag, startPoint x: 586, startPoint y: 71, endPoint x: 20, endPoint y: 60, distance: 566.0
copy span "Advanced Thermodynamic Cycles for Low-Carbon Power"
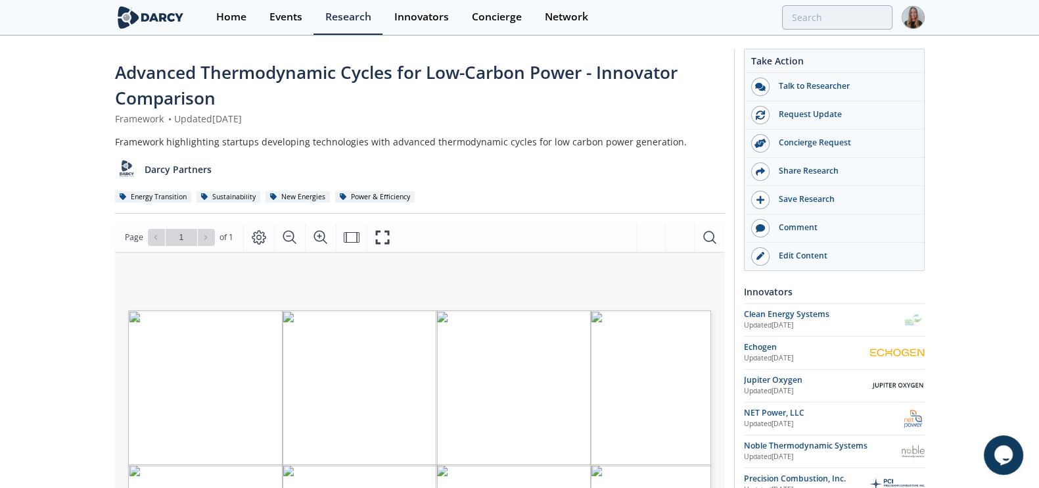
drag, startPoint x: 12, startPoint y: 265, endPoint x: 12, endPoint y: 306, distance: 40.7
click at [827, 18] on input "search" at bounding box center [750, 17] width 283 height 24
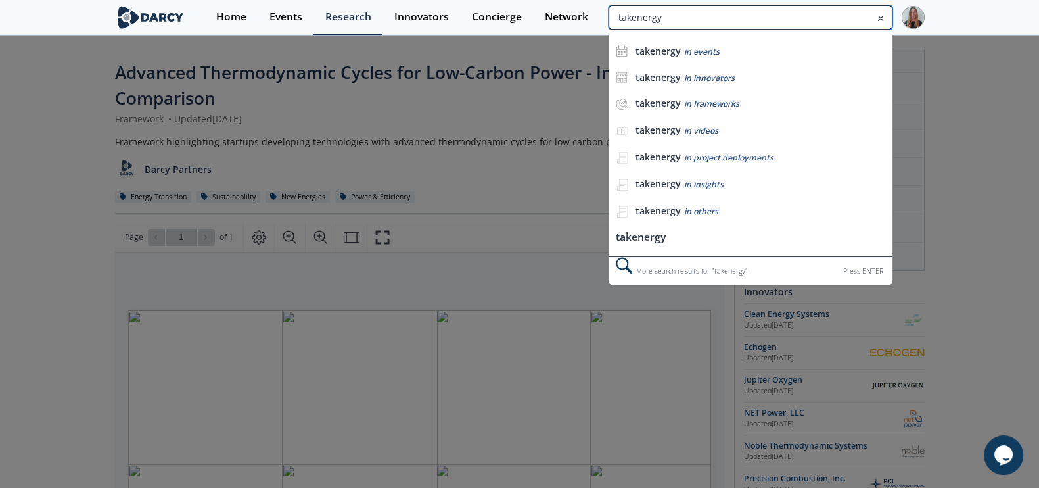
type input "takenergy"
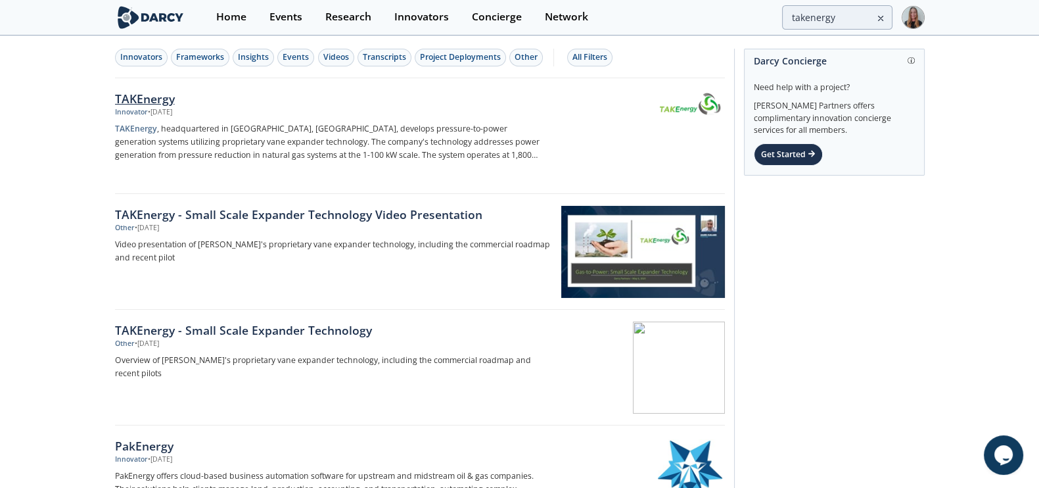
click at [137, 93] on div "TAKEnergy" at bounding box center [332, 98] width 435 height 17
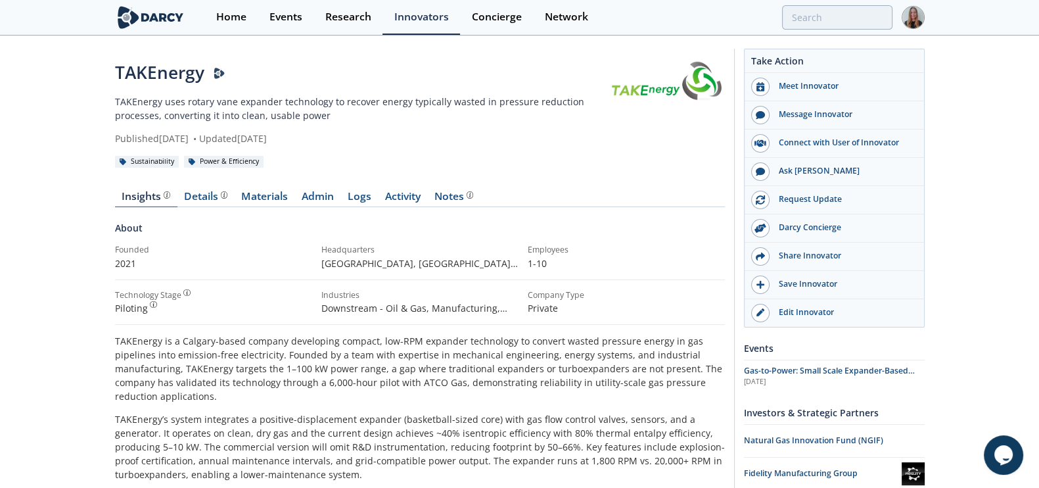
click at [421, 115] on p "TAKEnergy uses rotary vane expander technology to recover energy typically wast…" at bounding box center [362, 109] width 494 height 28
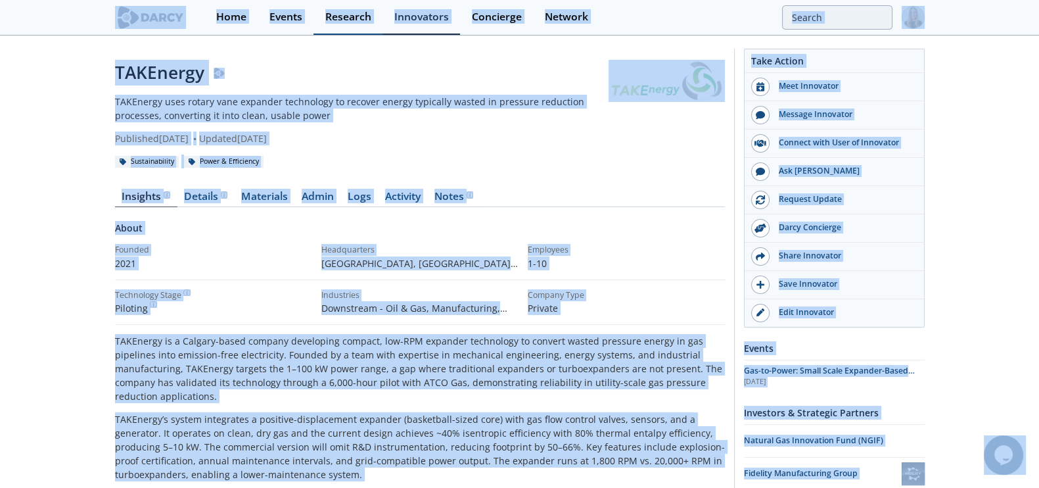
copy body "Home Events Research Innovators Concierge Network TAKEnergy TAKEnergy uses rota…"
click at [200, 204] on link "Details" at bounding box center [205, 199] width 57 height 16
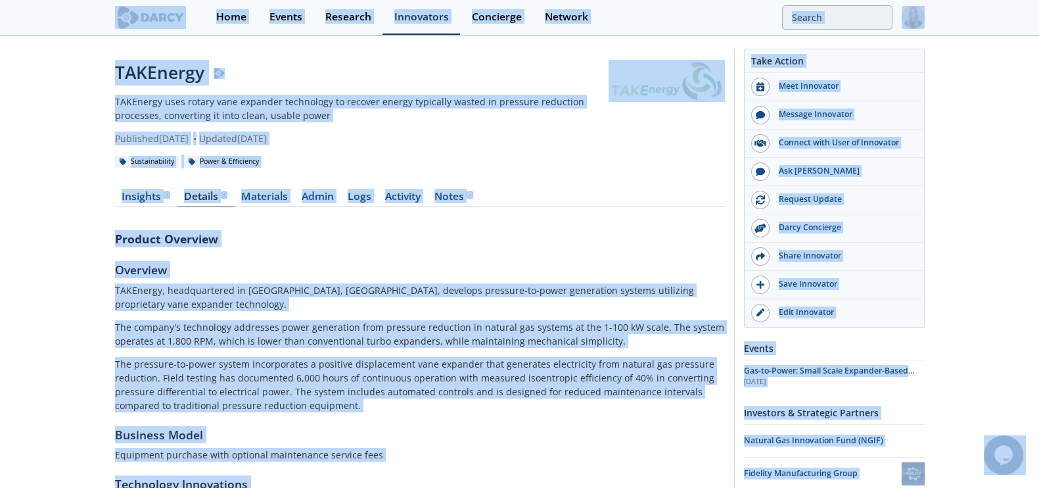
click at [420, 148] on div "TAKEnergy TAKEnergy uses rotary vane expander technology to recover energy typi…" at bounding box center [420, 114] width 610 height 108
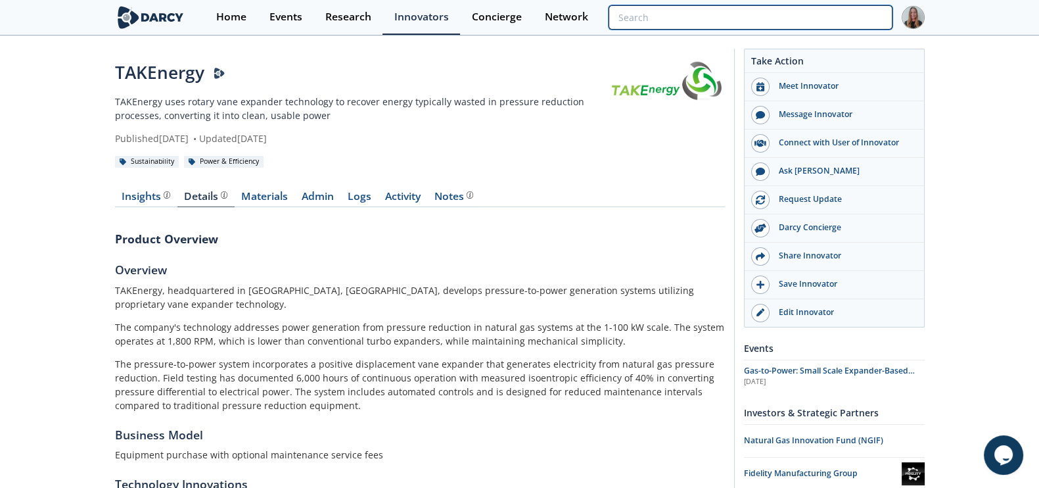
click at [831, 9] on input "search" at bounding box center [750, 17] width 283 height 24
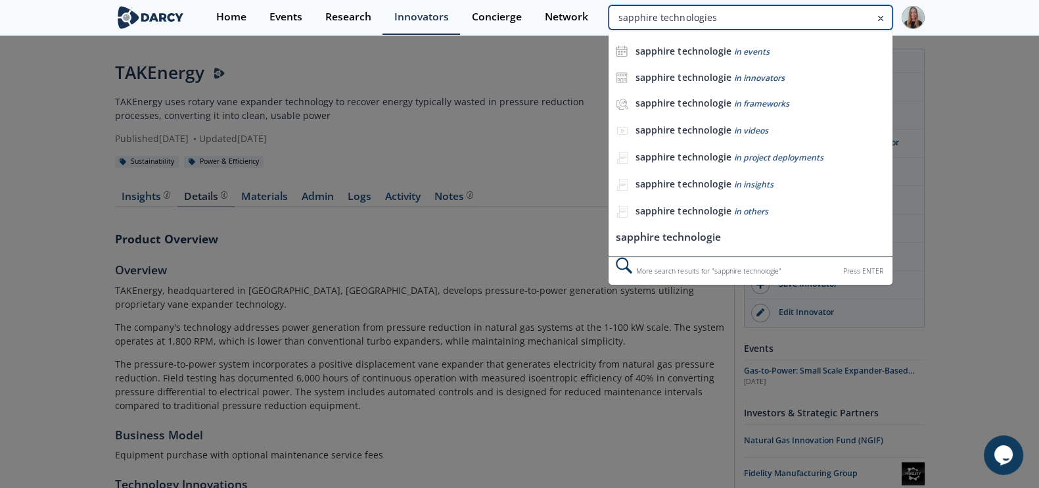
type input "sapphire technologies"
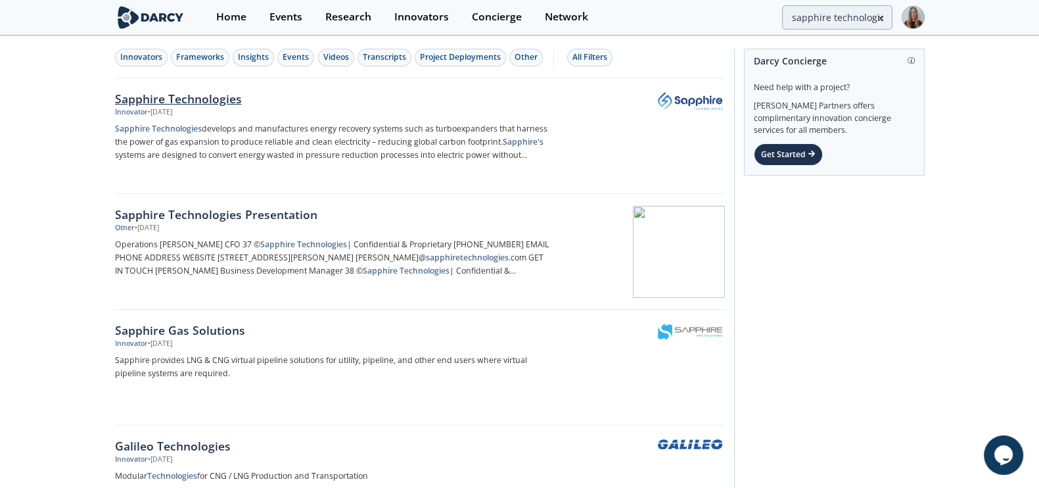
click at [168, 123] on strong "Sapphire Technologies" at bounding box center [158, 128] width 87 height 11
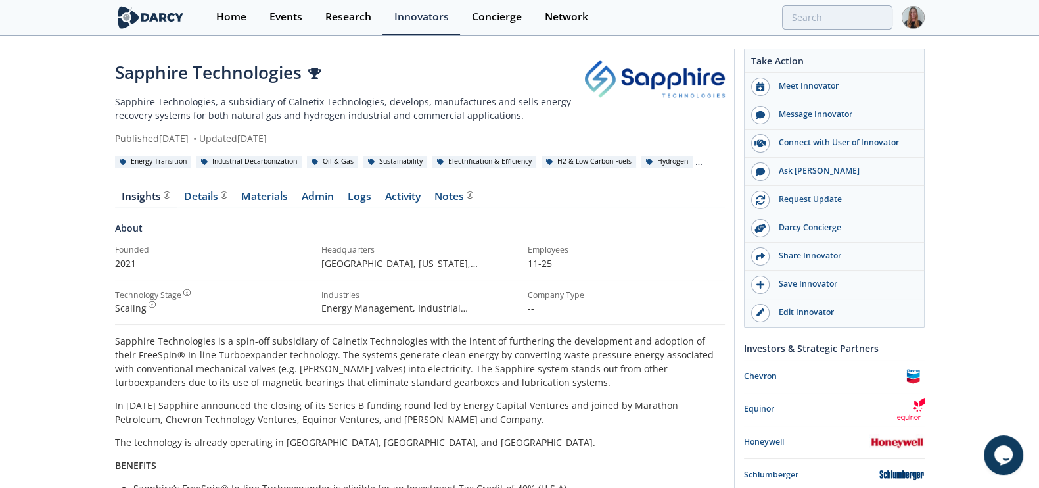
click at [89, 193] on div "Sapphire Technologies Sapphire Technologies, a subsidiary of Calnetix Technolog…" at bounding box center [519, 491] width 1039 height 908
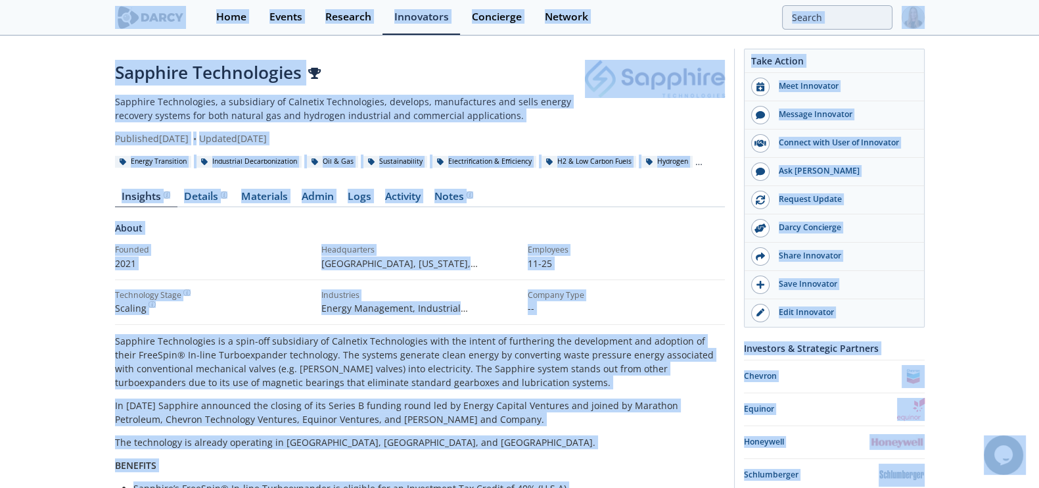
copy body "Home Events Research Innovators Concierge Network Sapphire Technologies Sapphir…"
click at [200, 200] on div "Details" at bounding box center [205, 196] width 43 height 11
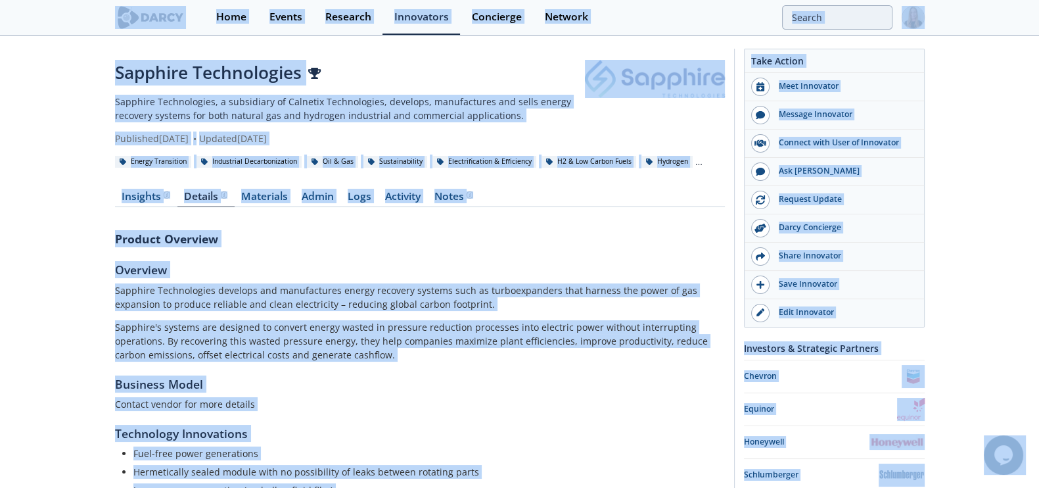
click at [97, 184] on div "Sapphire Technologies Sapphire Technologies, a subsidiary of Calnetix Technolog…" at bounding box center [519, 404] width 1039 height 735
click at [811, 14] on input "search" at bounding box center [750, 17] width 283 height 24
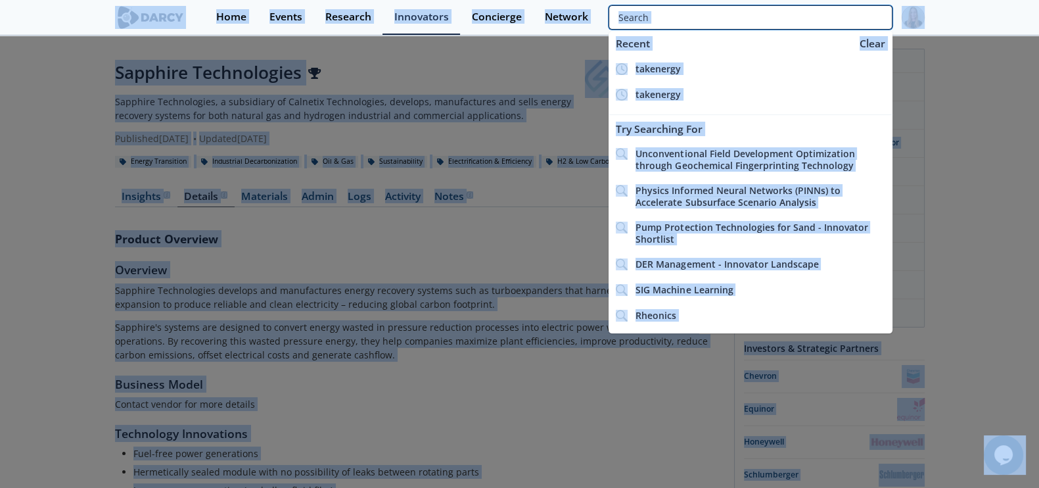
click at [811, 14] on input "search" at bounding box center [750, 17] width 283 height 24
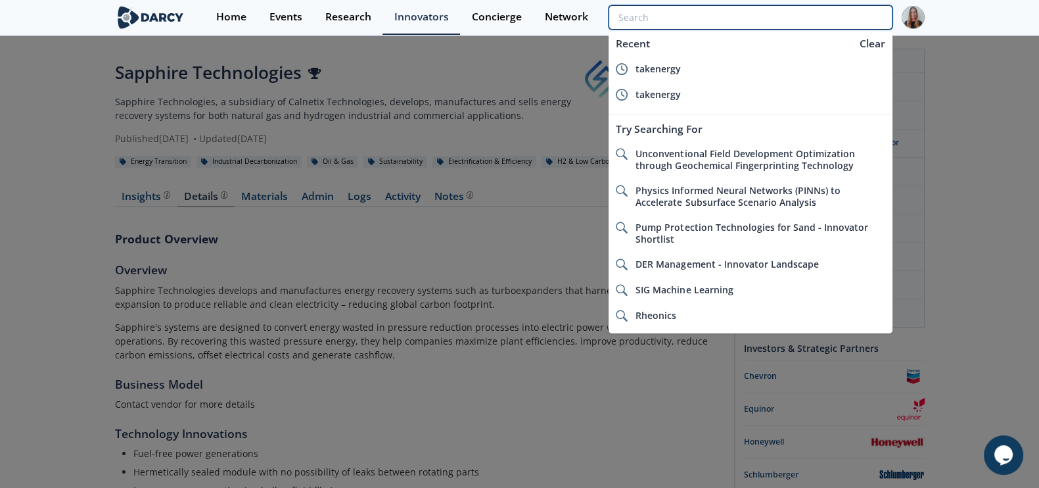
click at [811, 14] on input "search" at bounding box center [750, 17] width 283 height 24
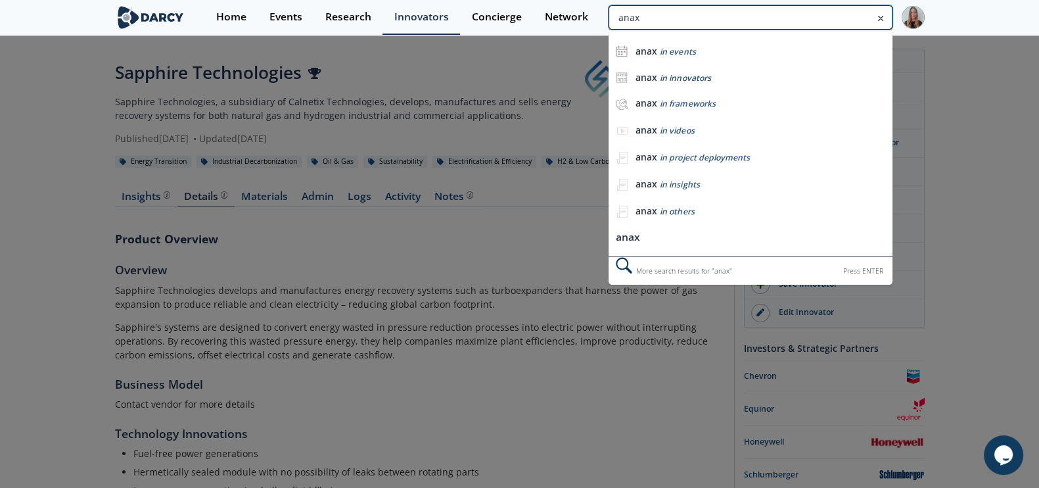
type input "anax"
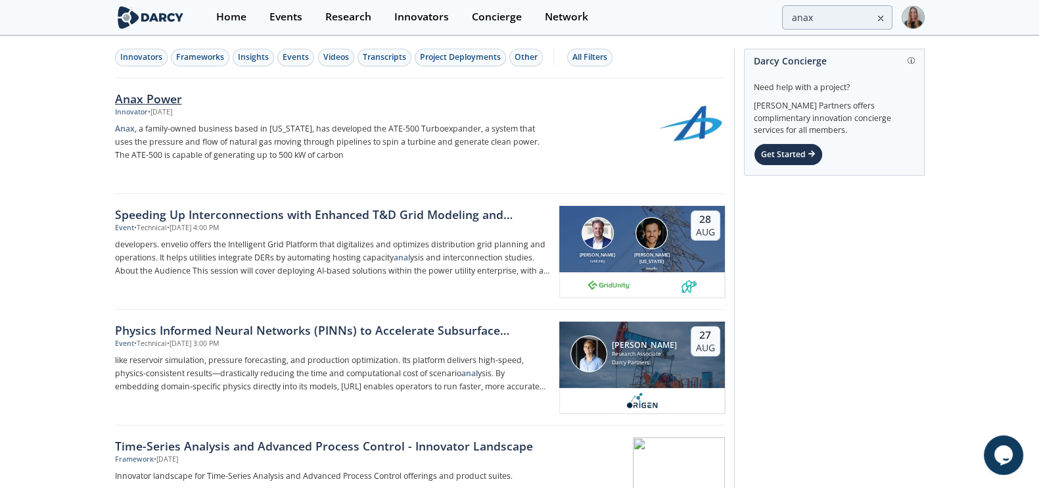
click at [177, 92] on div "Anax Power" at bounding box center [332, 98] width 435 height 17
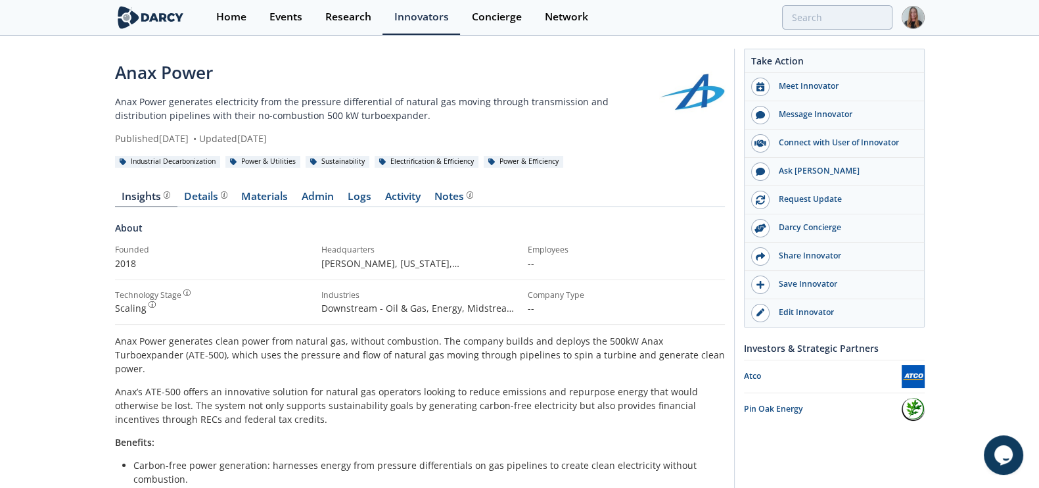
click at [61, 218] on div "Anax Power Anax Power generates electricity from the pressure differential of n…" at bounding box center [519, 457] width 1039 height 841
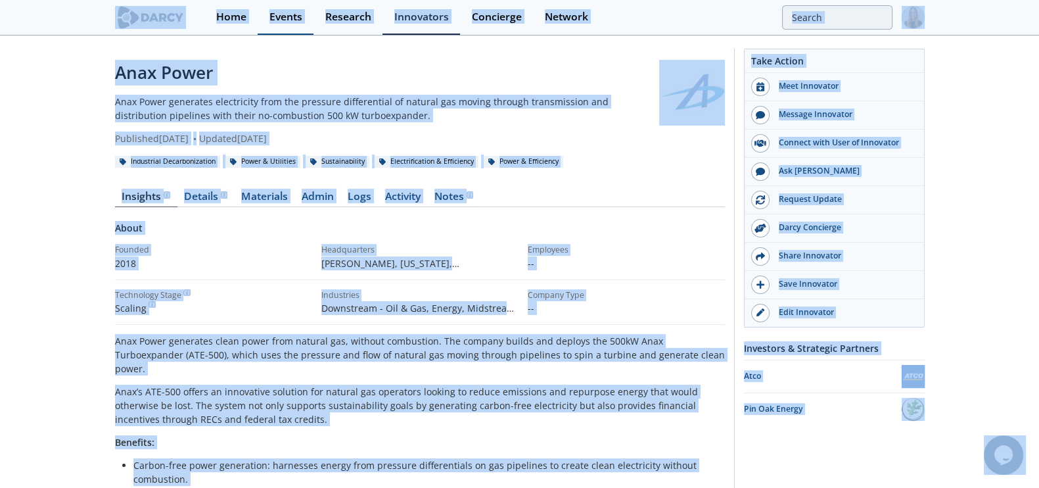
copy body "Home Events Research Innovators Concierge Network Anax Power Anax Power generat…"
click at [207, 200] on div "Details" at bounding box center [205, 196] width 43 height 11
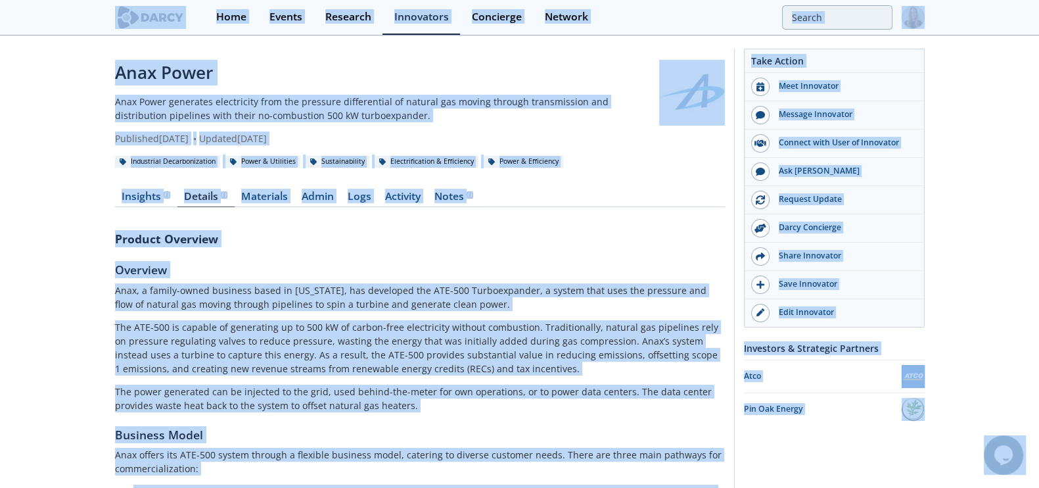
click at [108, 172] on div "Anax Power Anax Power generates electricity from the pressure differential of n…" at bounding box center [519, 450] width 1039 height 827
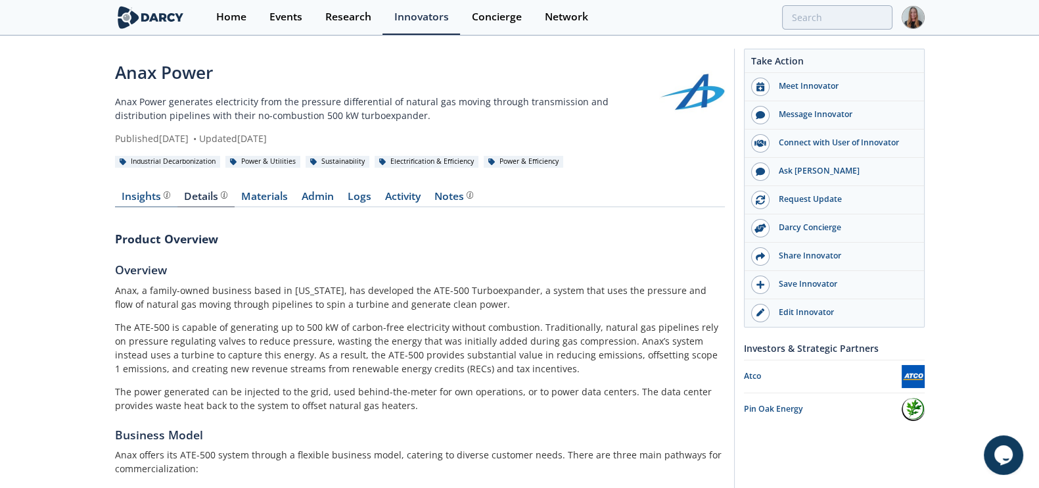
click at [132, 196] on div "Insights The Darcy Research team’s summarized opinion of the innovator, the com…" at bounding box center [146, 196] width 49 height 11
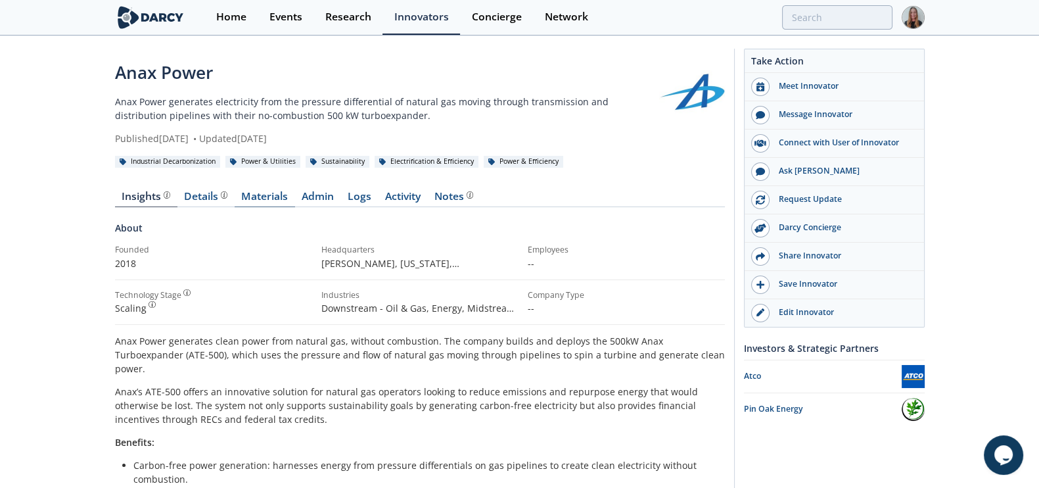
click at [260, 198] on link "Materials" at bounding box center [265, 199] width 60 height 16
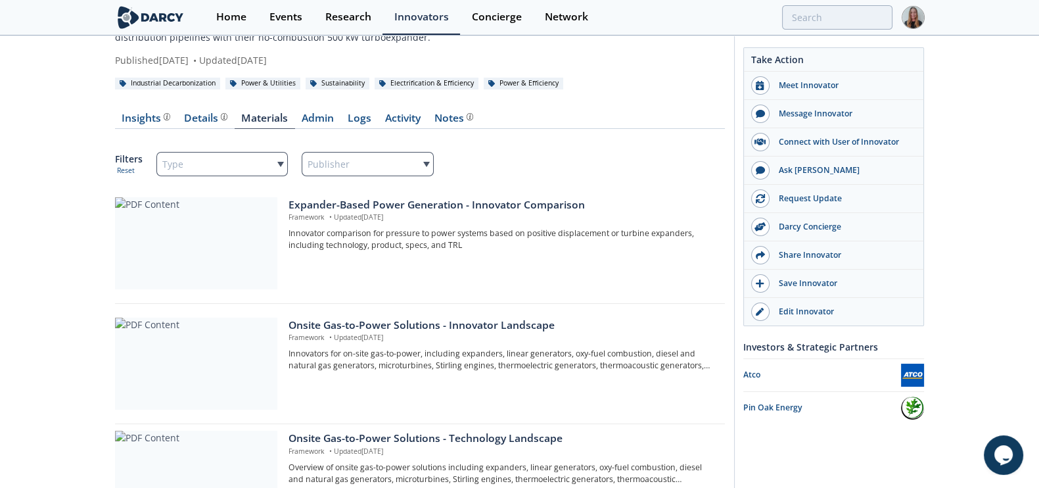
scroll to position [85, 0]
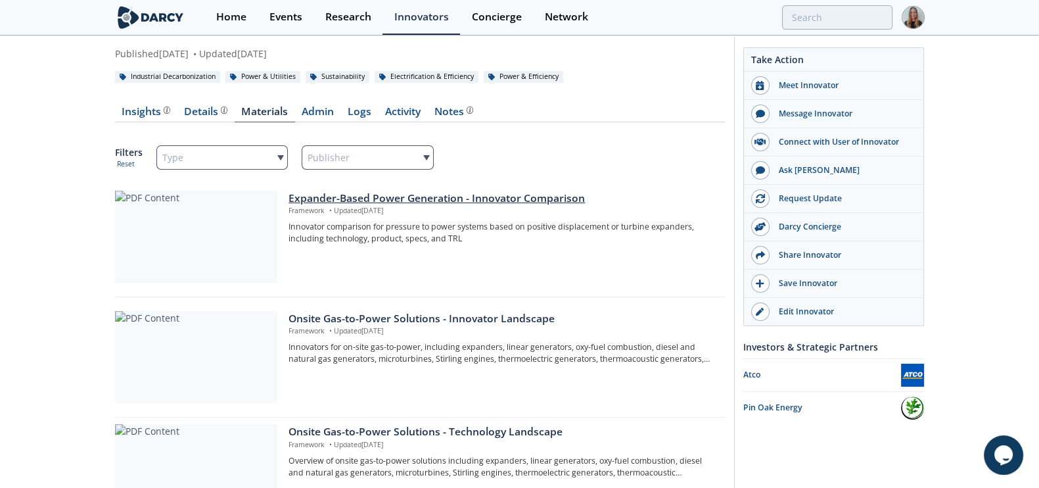
click at [363, 198] on div "Expander-Based Power Generation - Innovator Comparison" at bounding box center [502, 199] width 427 height 16
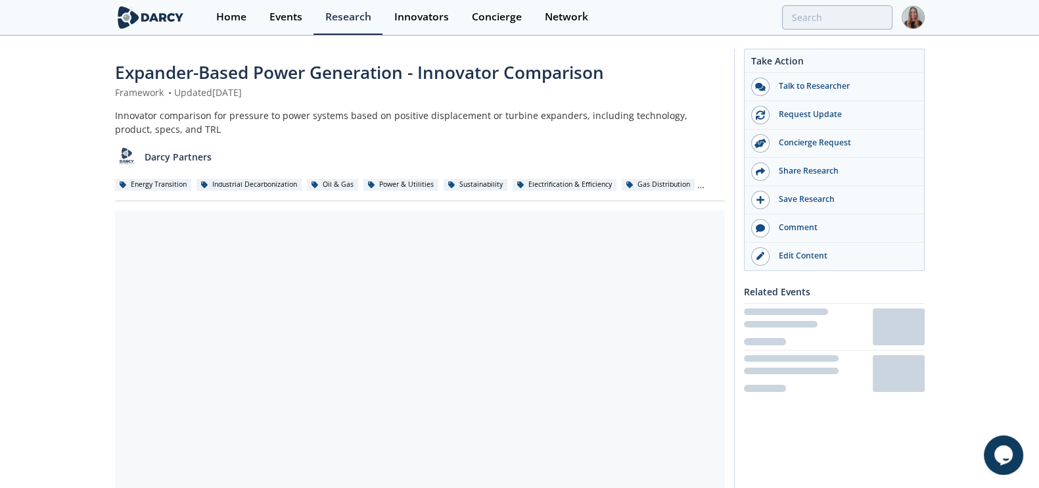
click at [181, 67] on span "Expander-Based Power Generation - Innovator Comparison" at bounding box center [359, 72] width 489 height 24
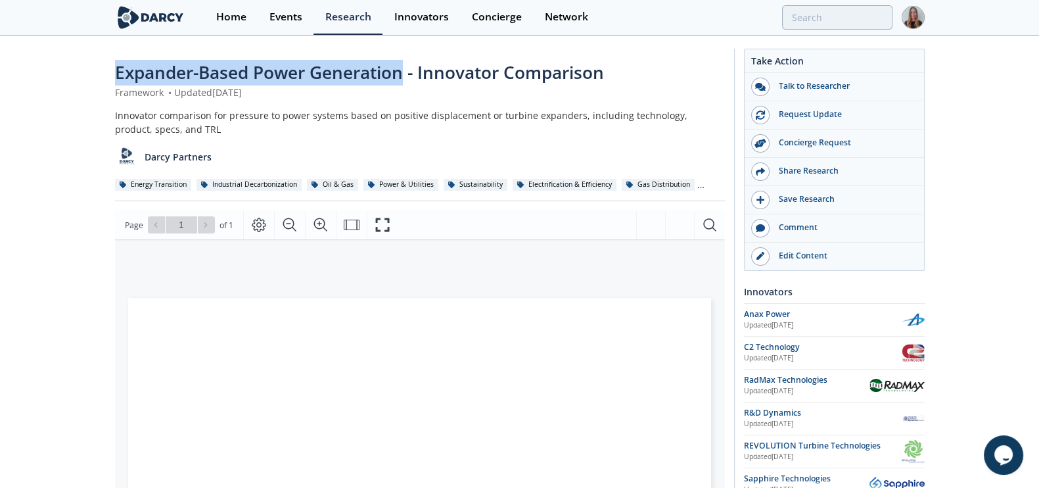
drag, startPoint x: 112, startPoint y: 68, endPoint x: 403, endPoint y: 80, distance: 290.7
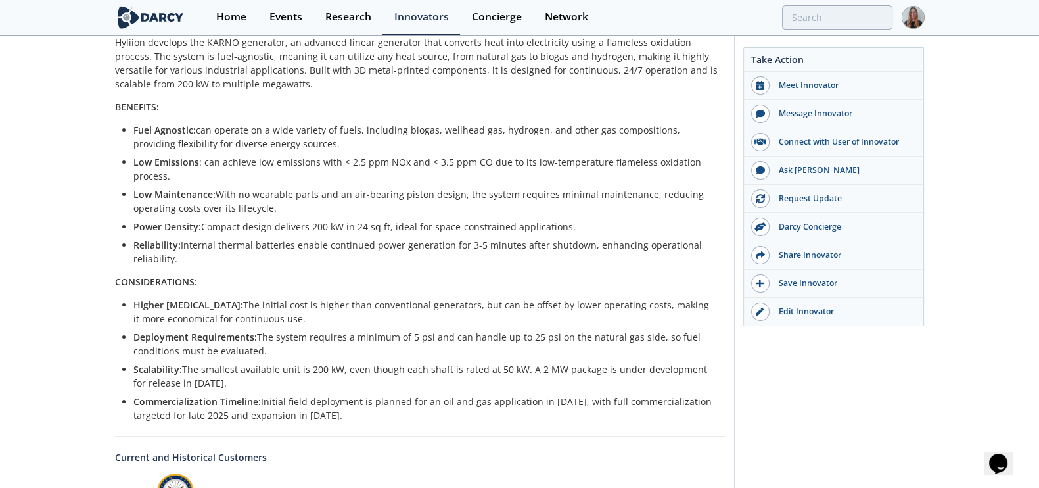
scroll to position [295, 0]
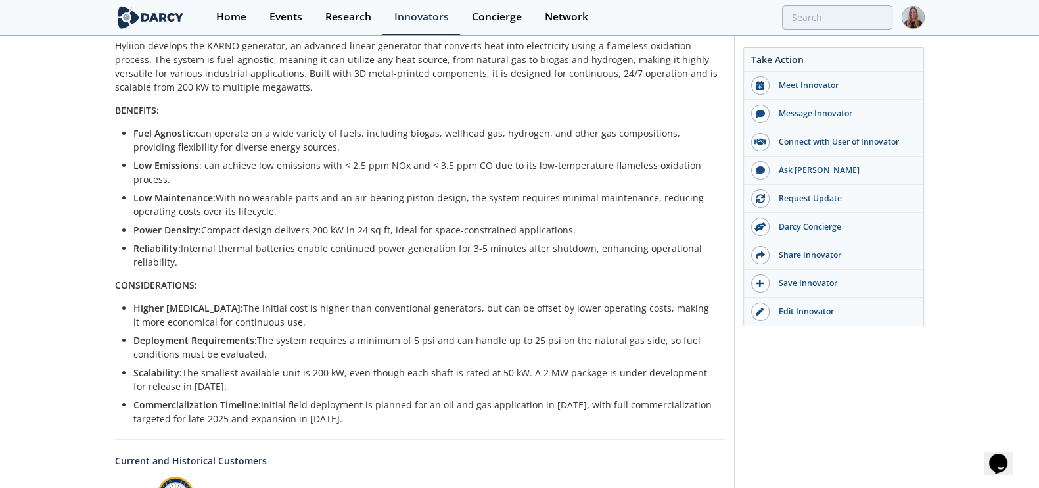
click at [286, 226] on li "Power Density: Compact design delivers 200 kW in 24 sq ft, ideal for space-cons…" at bounding box center [424, 230] width 582 height 14
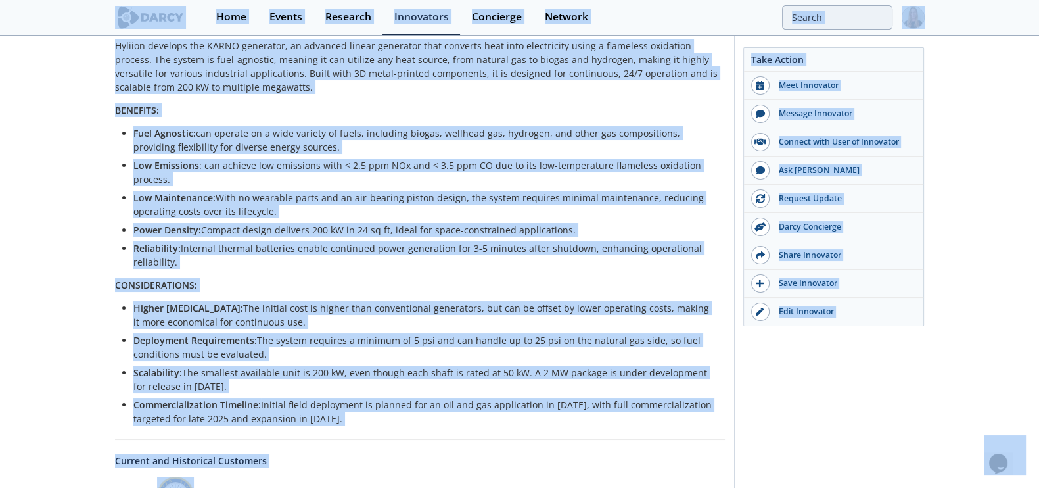
copy body "Home Events Research Innovators Concierge Network Hyliion Hyliion provides dist…"
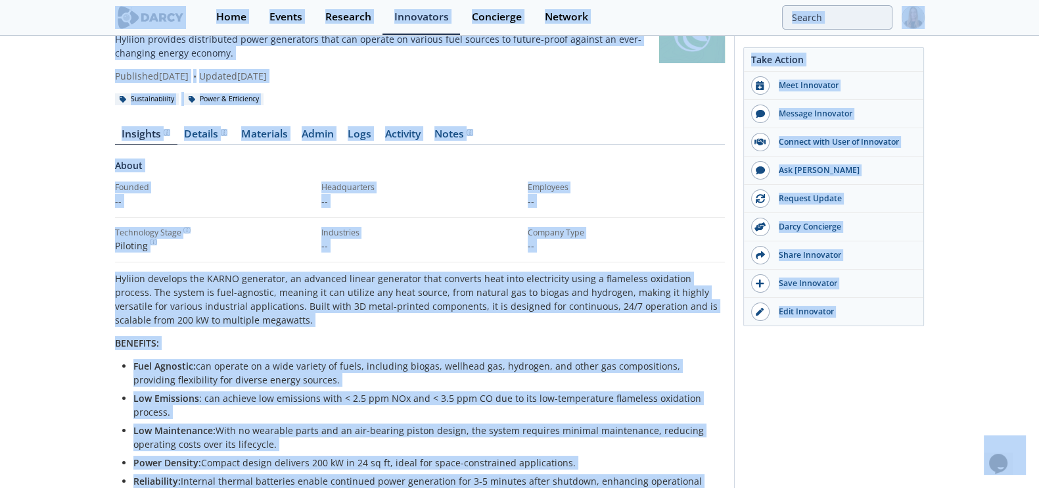
scroll to position [35, 0]
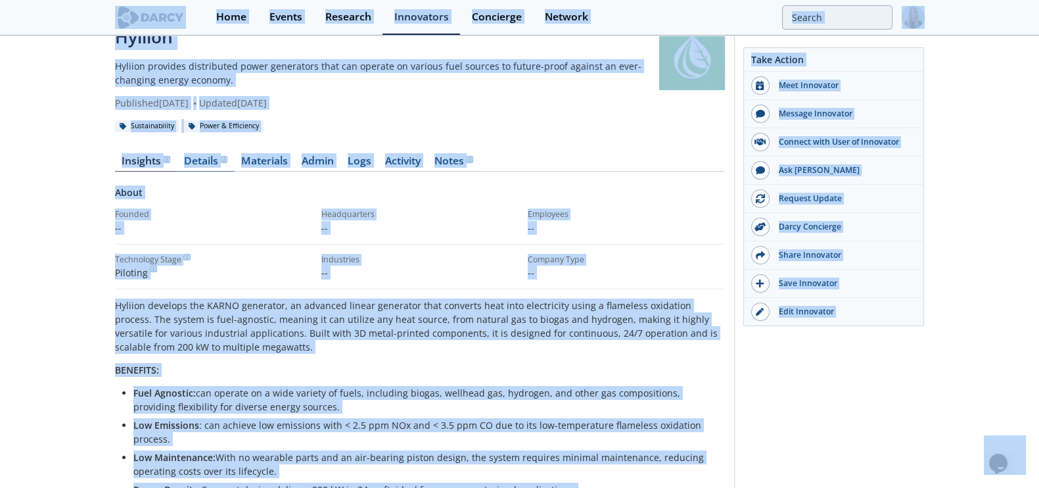
click at [217, 156] on div "Details Product overview, business model, technology and applications as added …" at bounding box center [205, 161] width 43 height 11
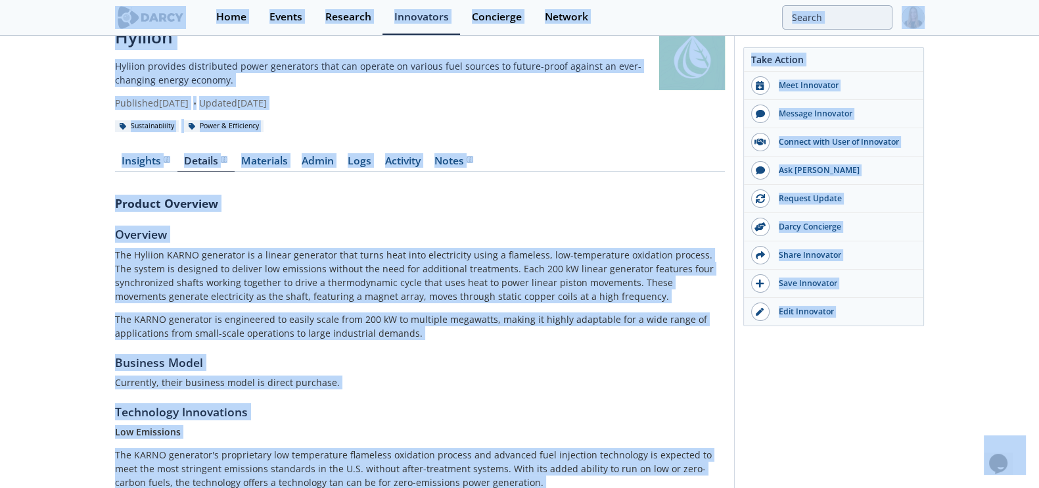
click at [371, 170] on link "Logs" at bounding box center [359, 164] width 37 height 16
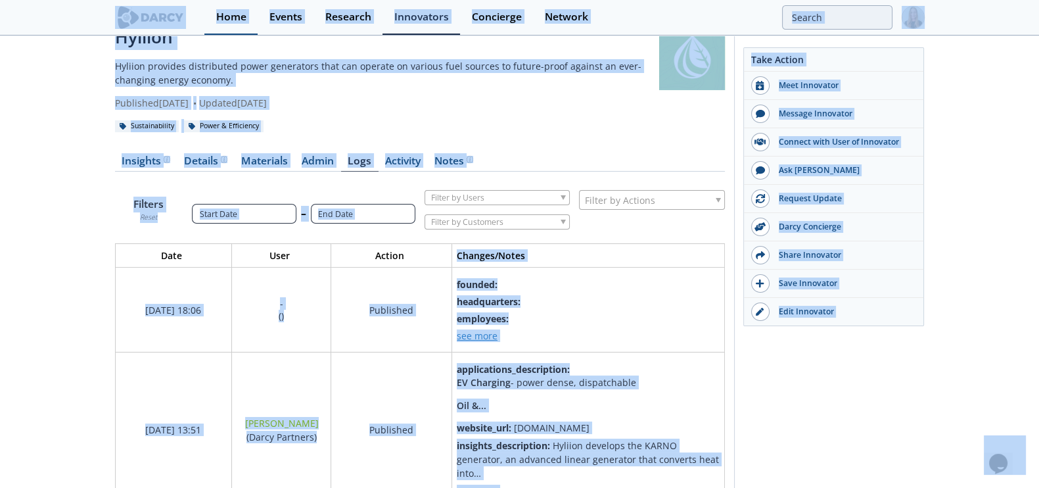
scroll to position [1922, 636]
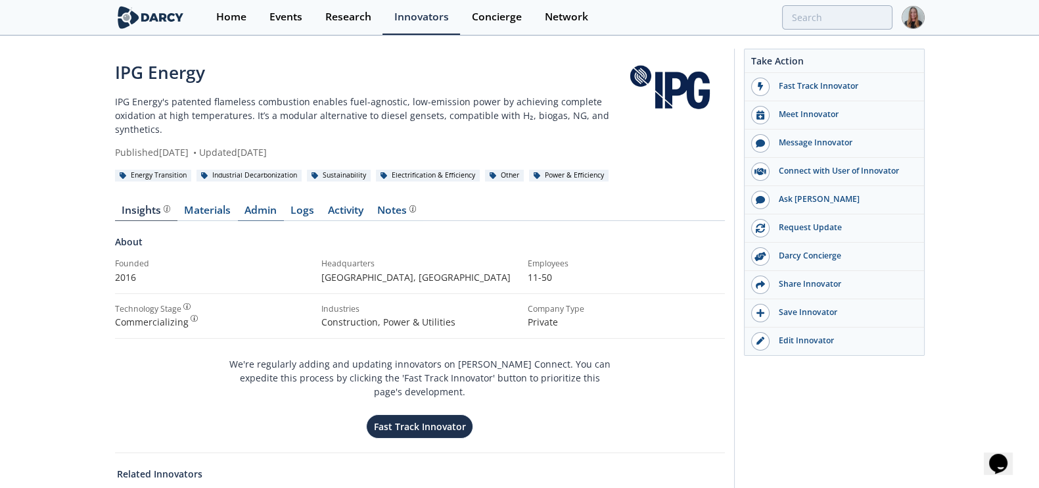
click at [272, 209] on link "Admin" at bounding box center [261, 213] width 46 height 16
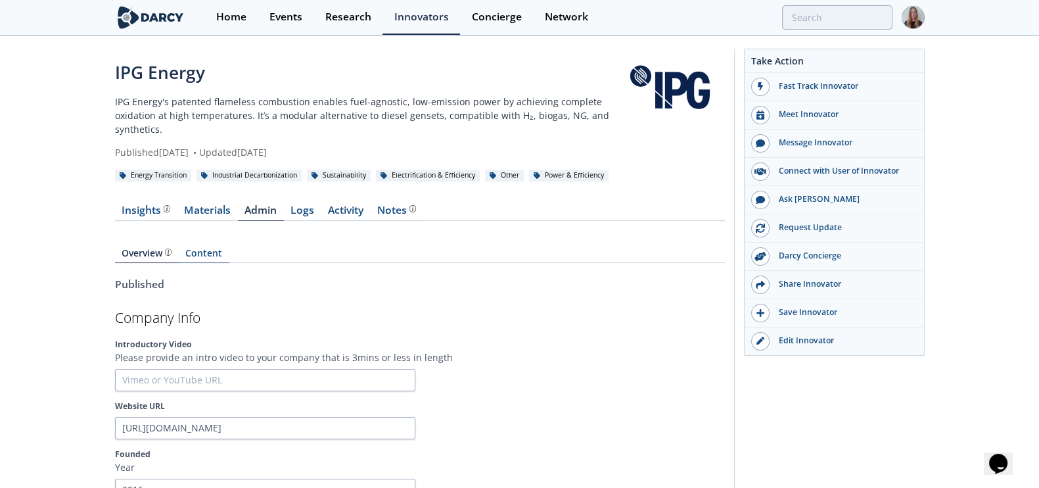
click at [207, 258] on link "Content" at bounding box center [204, 255] width 51 height 14
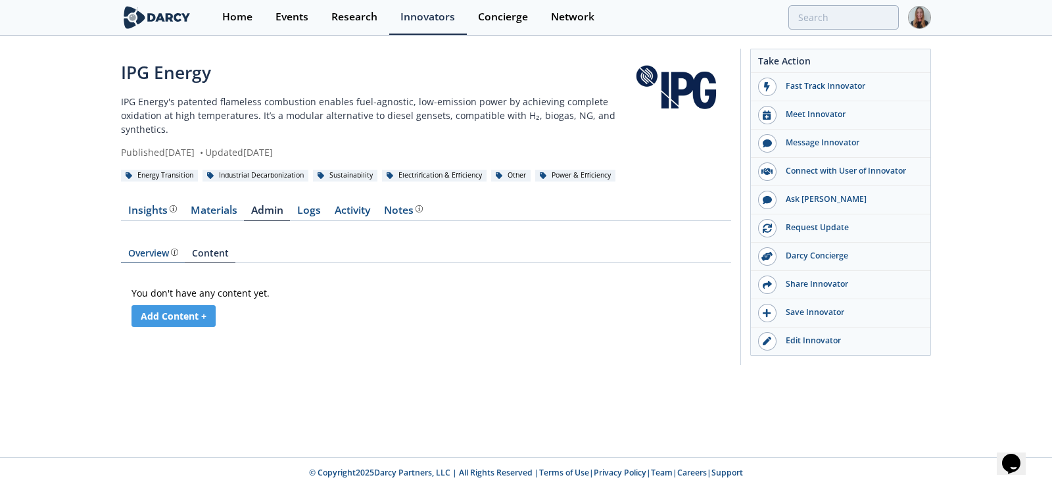
click at [164, 258] on link "Overview" at bounding box center [153, 255] width 64 height 14
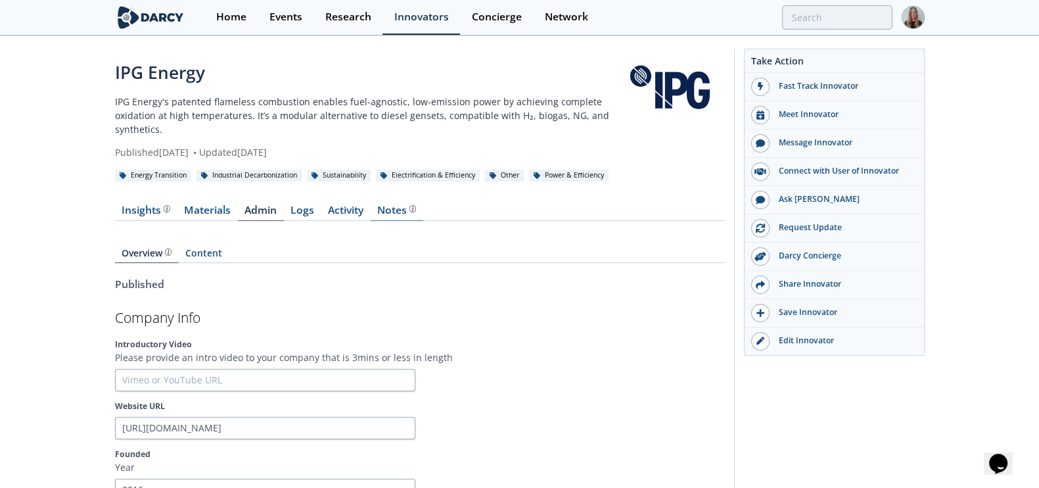
click at [407, 206] on div "Notes" at bounding box center [396, 210] width 39 height 11
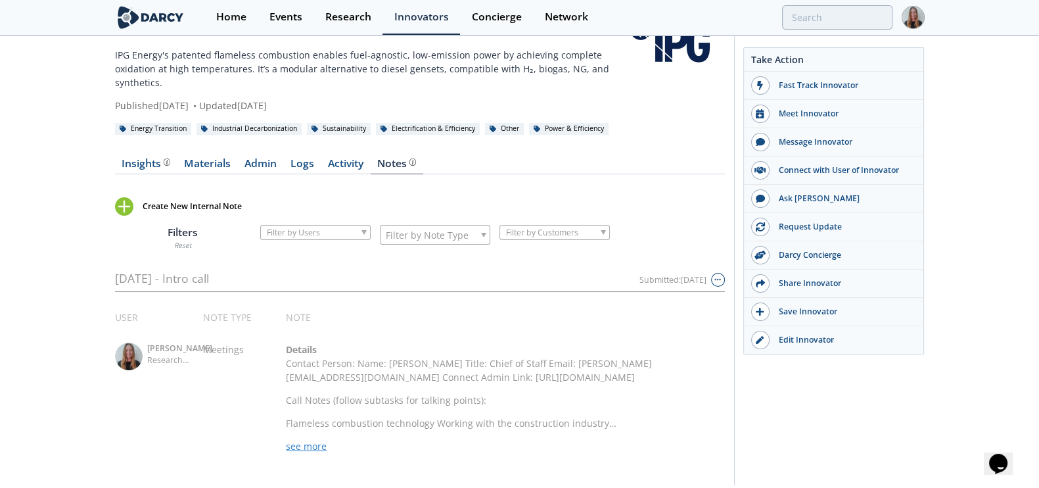
scroll to position [93, 0]
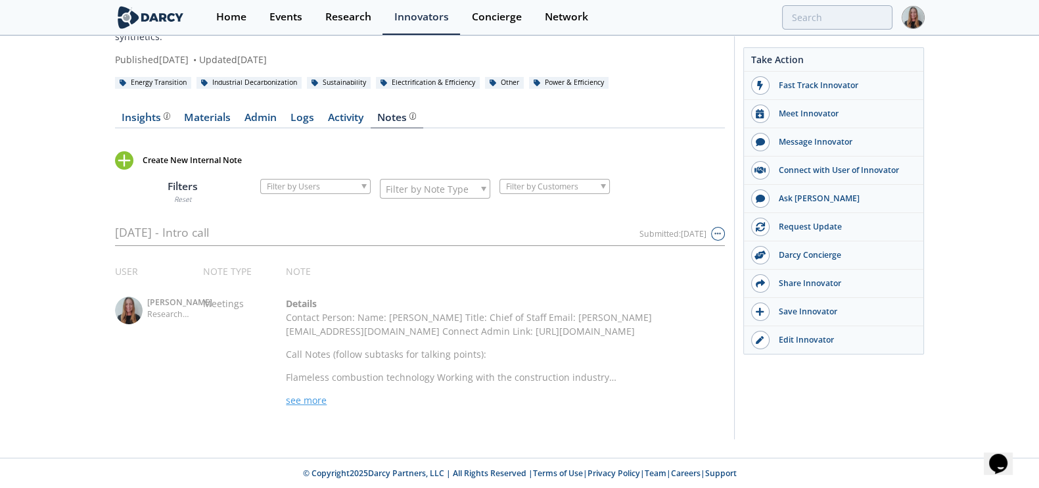
click at [292, 402] on span "see more" at bounding box center [306, 400] width 41 height 12
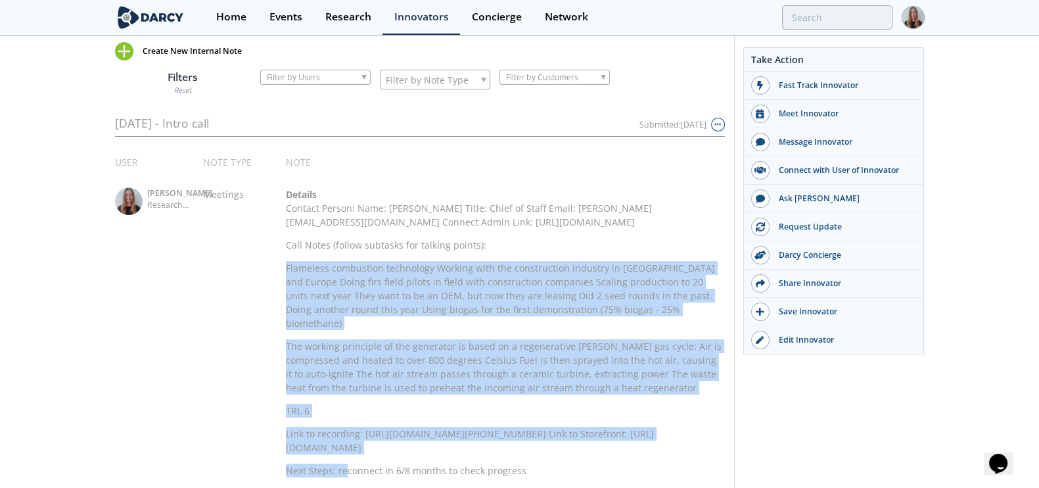
scroll to position [265, 0]
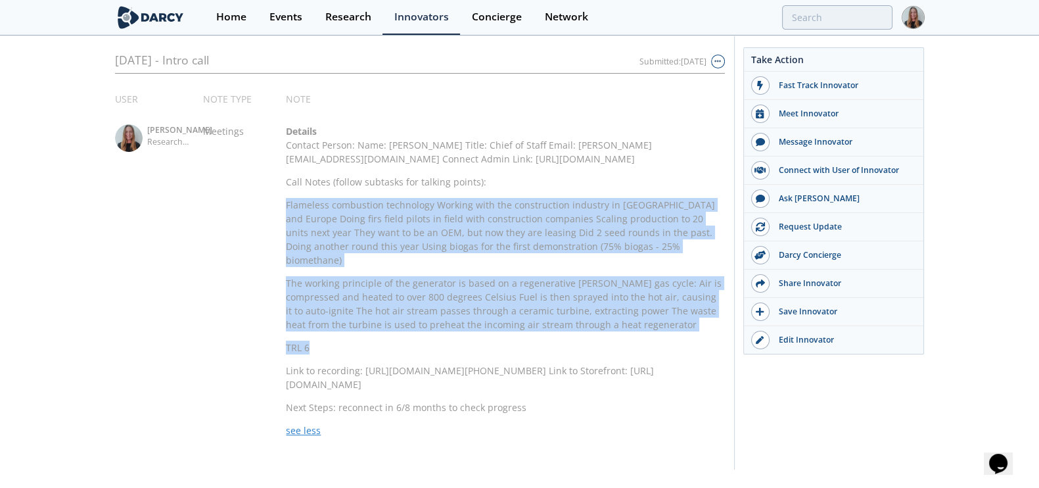
drag, startPoint x: 285, startPoint y: 378, endPoint x: 525, endPoint y: 330, distance: 245.3
click at [525, 331] on div "User Camila Behar Research Associate Note Type Meetings Note Details Contact Pe…" at bounding box center [420, 255] width 610 height 363
copy div "Flameless combustion technology Working with the construction industry in UK an…"
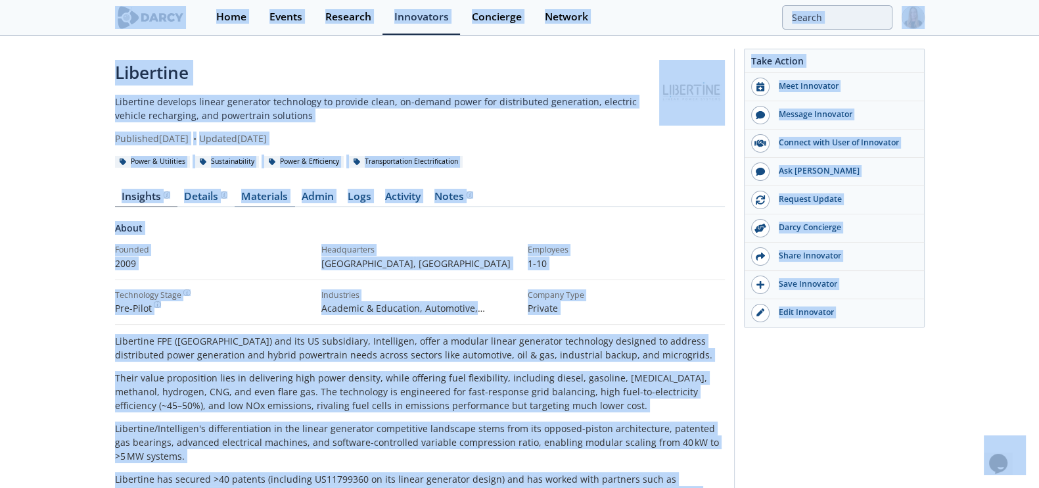
click at [281, 196] on link "Materials" at bounding box center [265, 199] width 60 height 16
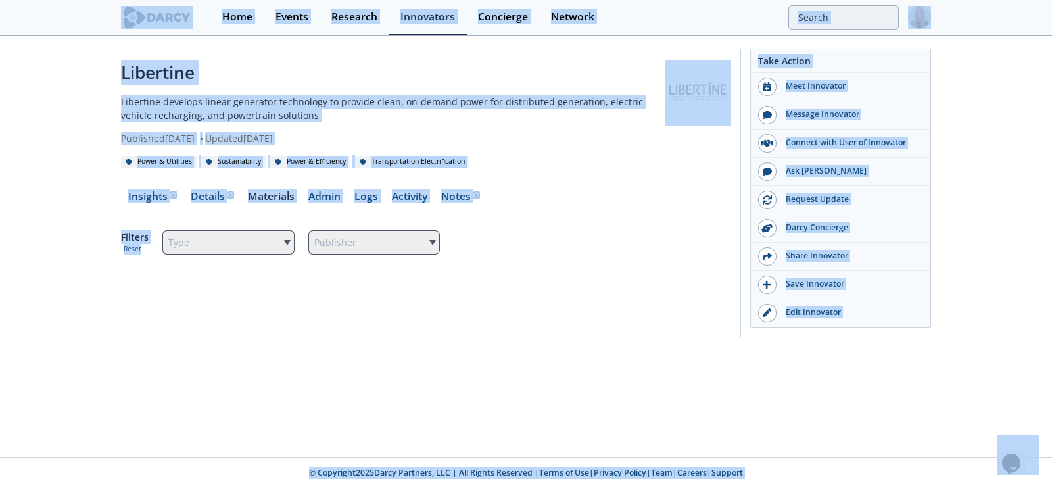
click at [205, 198] on div "Details" at bounding box center [212, 196] width 43 height 11
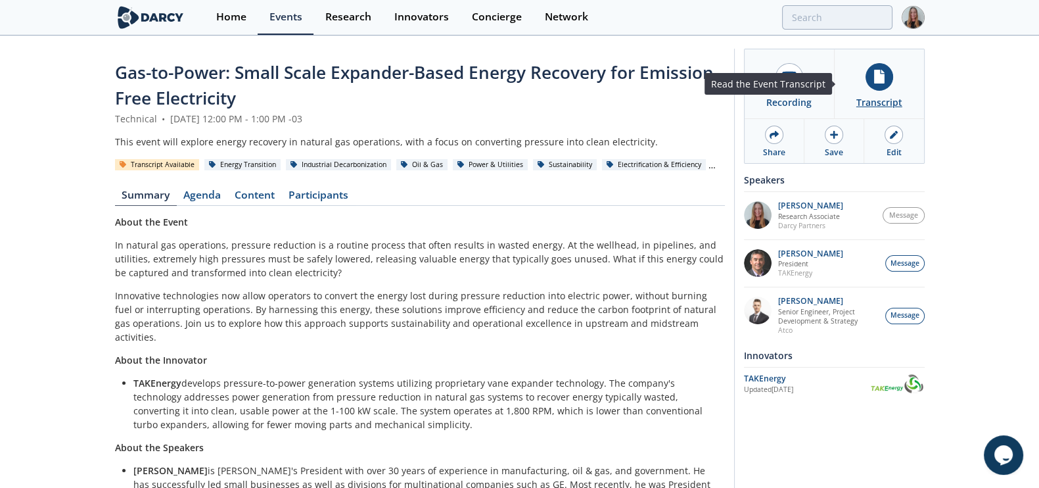
click at [897, 97] on div "Transcript" at bounding box center [879, 102] width 46 height 14
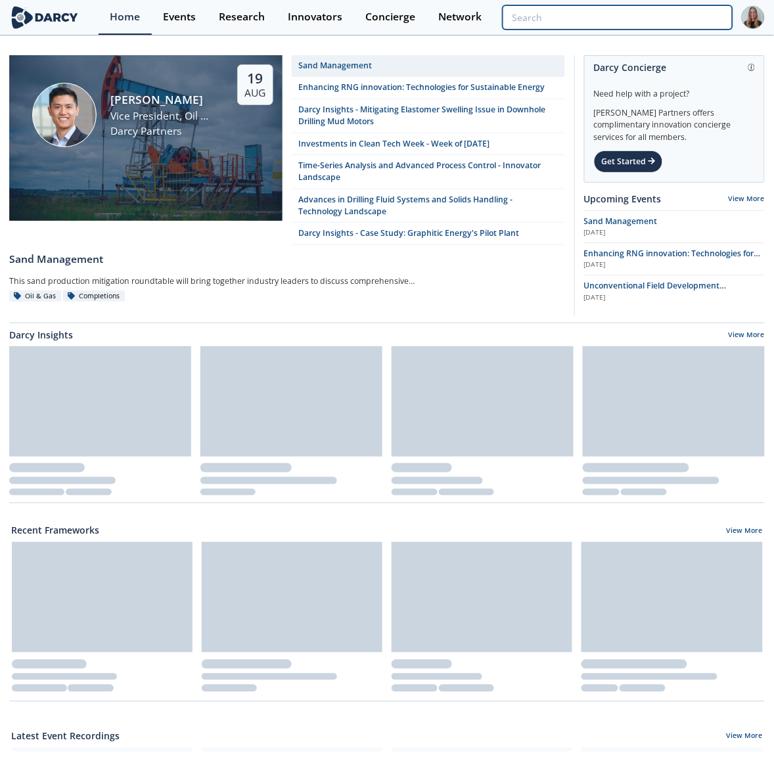
click at [643, 21] on input "search" at bounding box center [618, 17] width 230 height 24
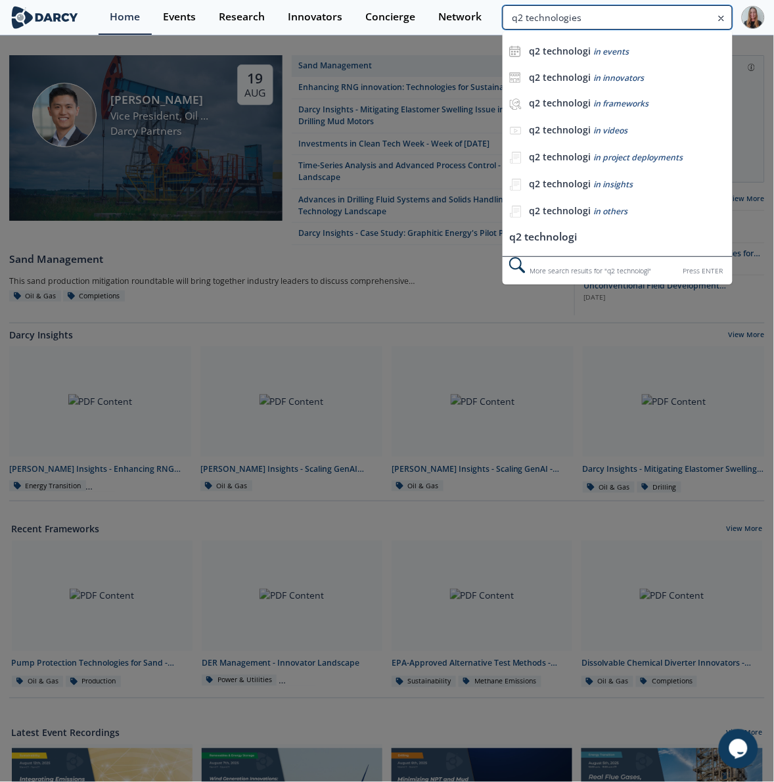
type input "q2 technologies"
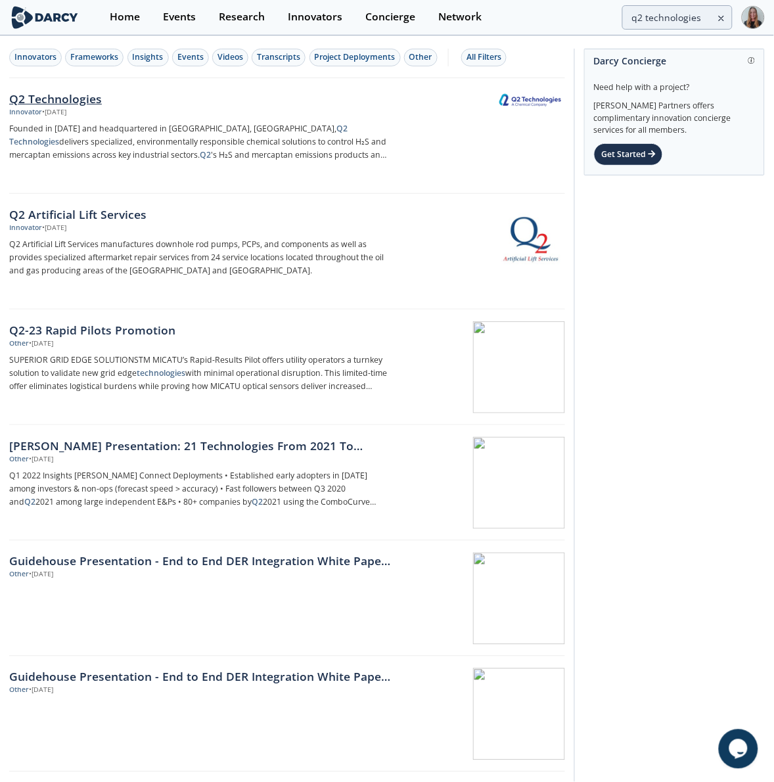
click at [62, 99] on div "Q2 Technologies" at bounding box center [199, 98] width 381 height 17
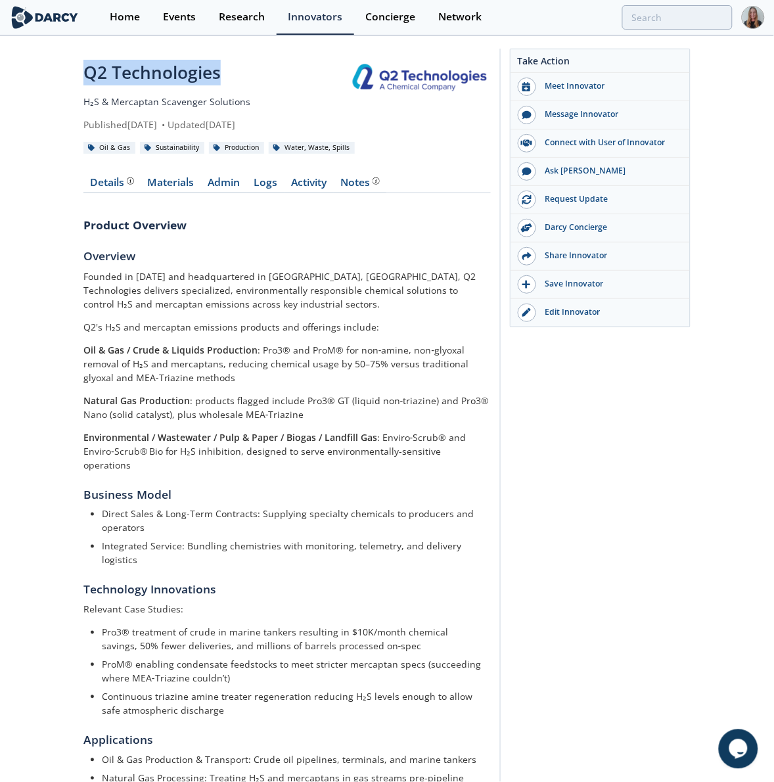
drag, startPoint x: 76, startPoint y: 73, endPoint x: 221, endPoint y: 83, distance: 144.9
click at [221, 83] on div "Q2 Technologies H₂S & Mercaptan Scavenger Solutions Published August 19, 2025 •…" at bounding box center [387, 482] width 774 height 891
copy div "Q2 Technologies"
click at [559, 318] on div "Edit Innovator" at bounding box center [609, 312] width 147 height 12
click at [123, 110] on div "Q2 Technologies H₂S & Mercaptan Scavenger Solutions Published August 19, 2025 •…" at bounding box center [217, 96] width 268 height 72
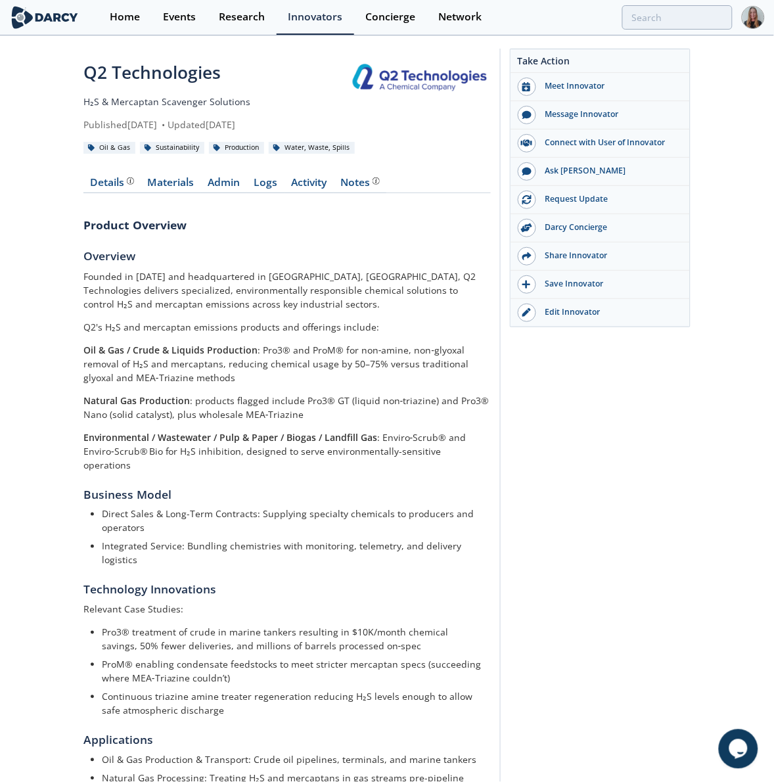
click at [127, 105] on p "H₂S & Mercaptan Scavenger Solutions" at bounding box center [217, 102] width 268 height 14
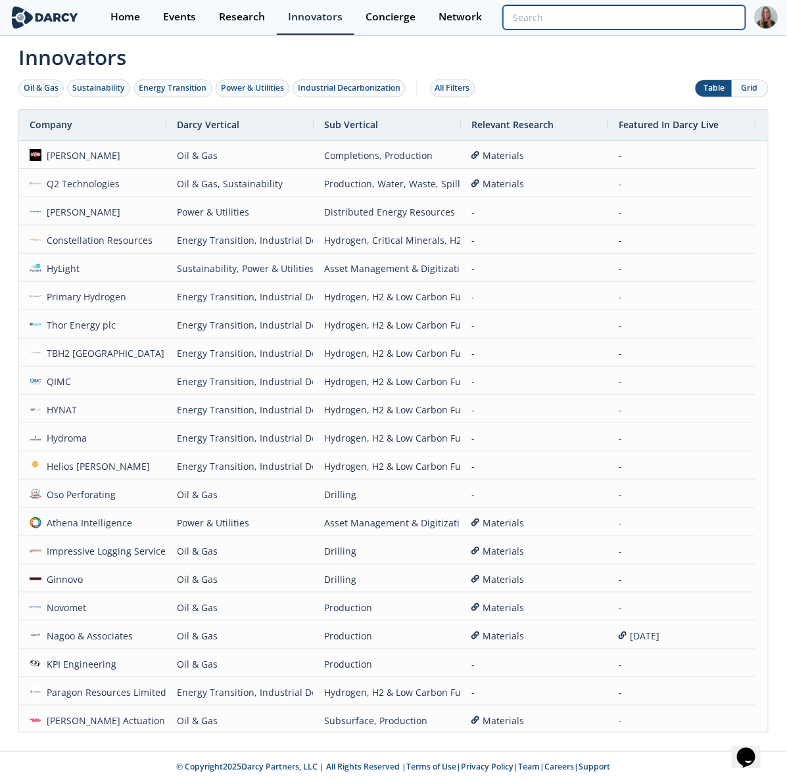
click at [646, 5] on input "search" at bounding box center [624, 17] width 243 height 24
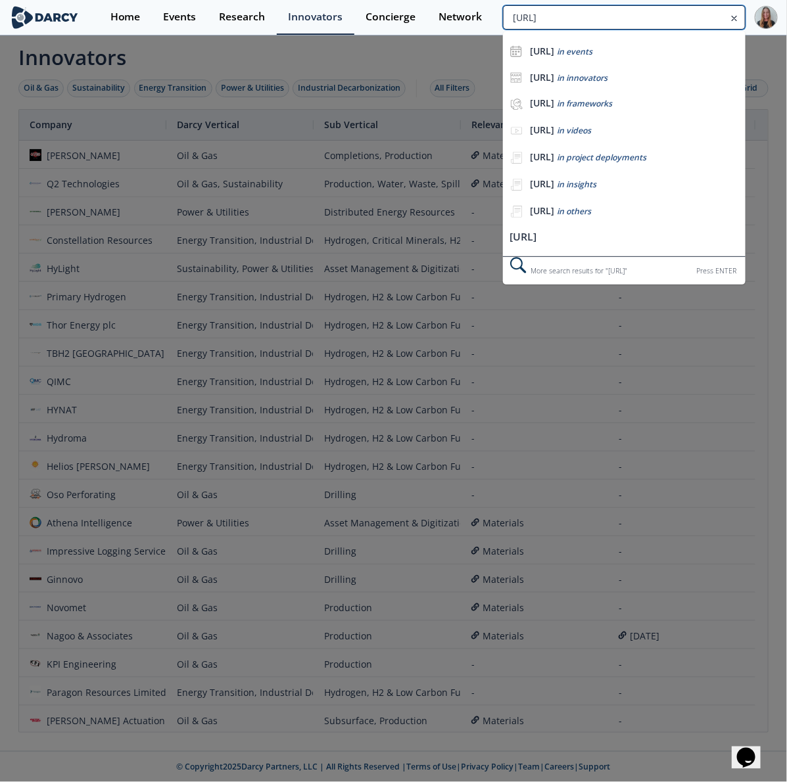
type input "[URL]"
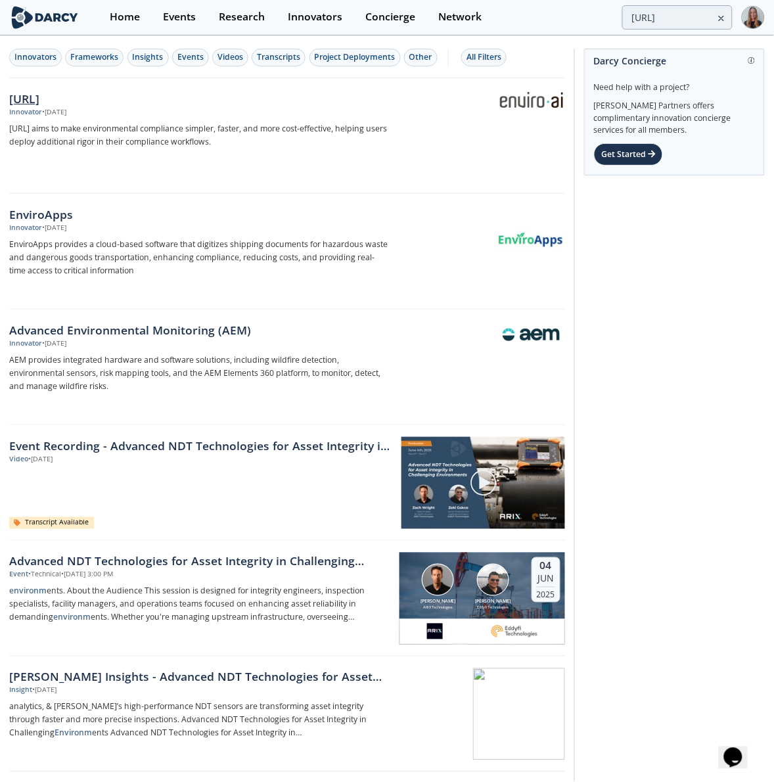
click at [18, 103] on div "[URL]" at bounding box center [199, 98] width 381 height 17
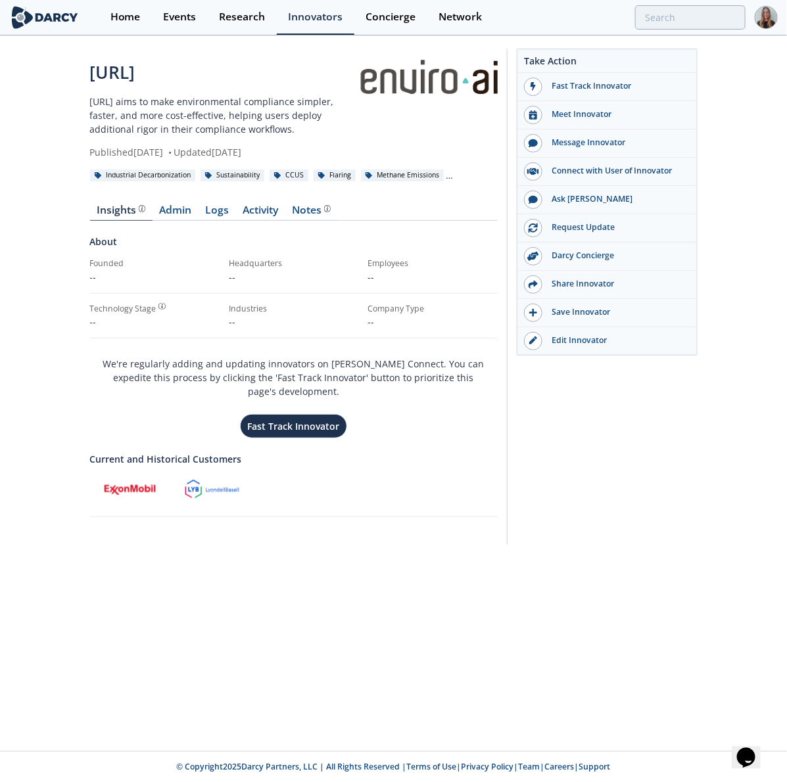
click at [146, 71] on div "[URL]" at bounding box center [224, 73] width 268 height 26
copy div "[URL]"
click at [317, 205] on div "Notes" at bounding box center [311, 210] width 39 height 11
